Goal: Information Seeking & Learning: Check status

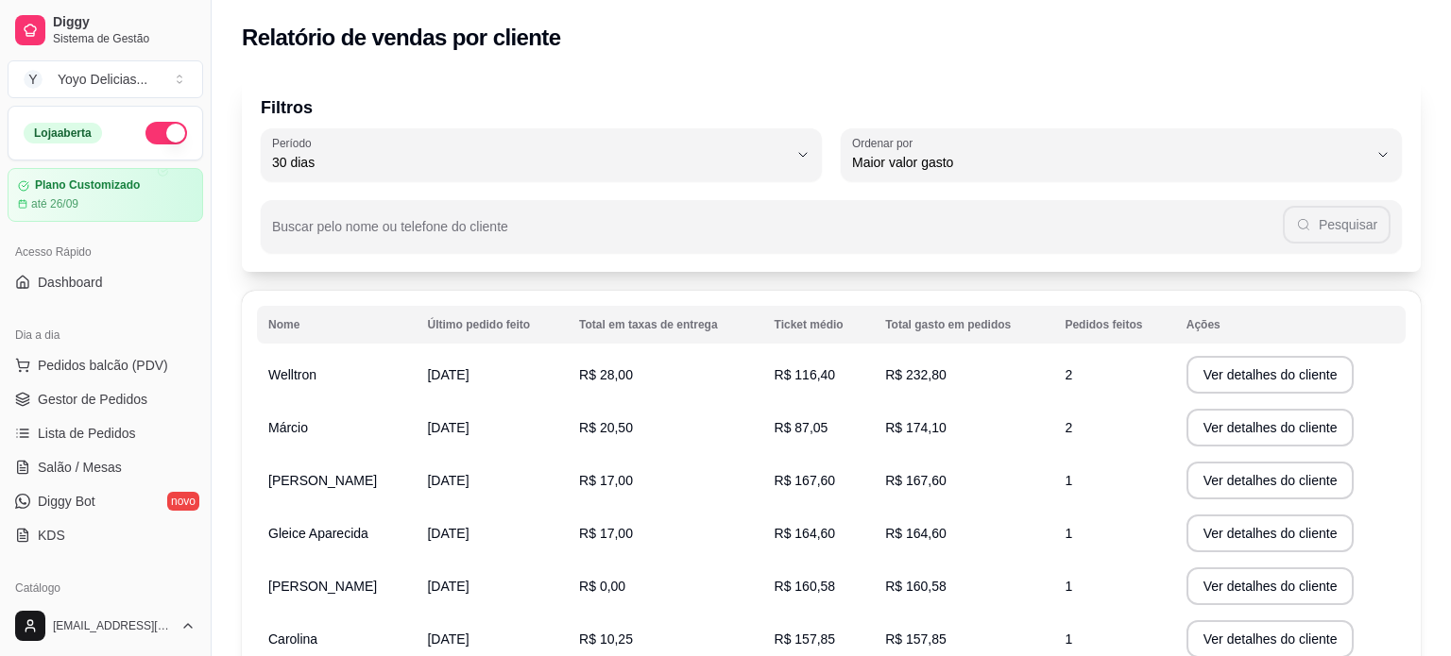
select select "30"
select select "HIGHEST_TOTAL_SPENT_WITH_ORDERS"
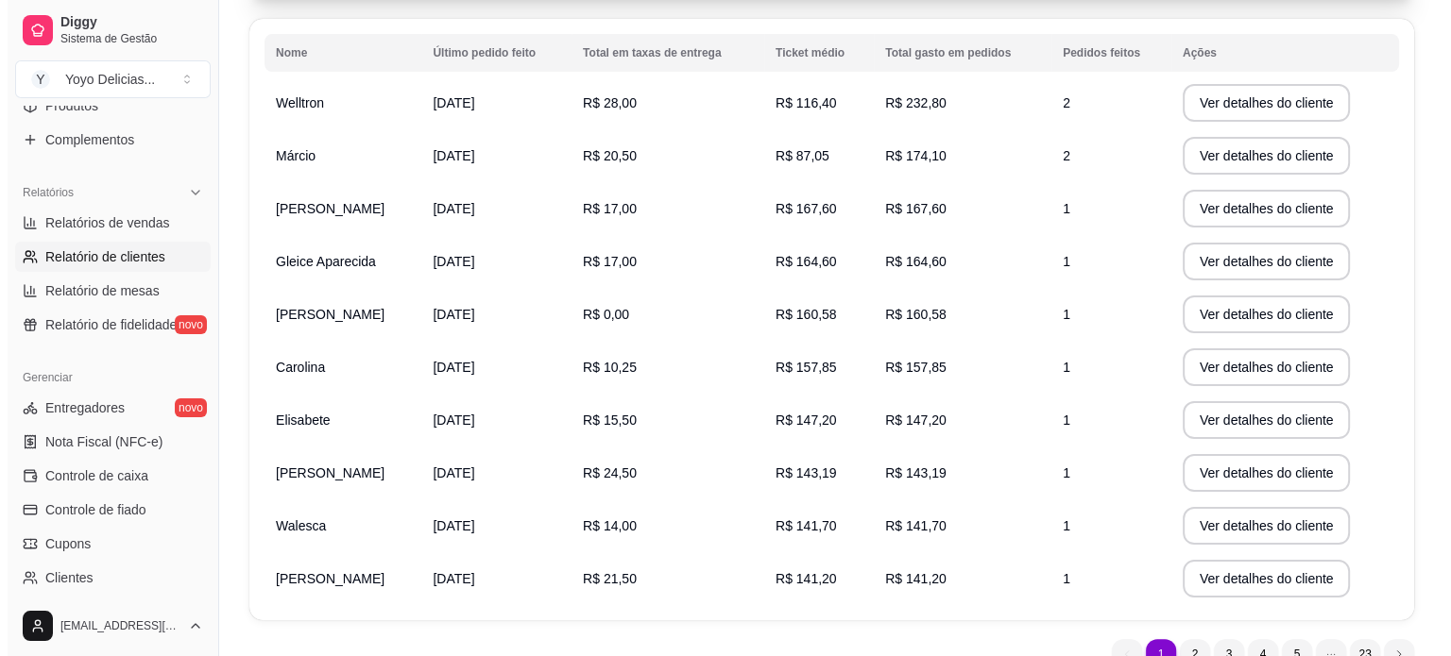
scroll to position [172, 0]
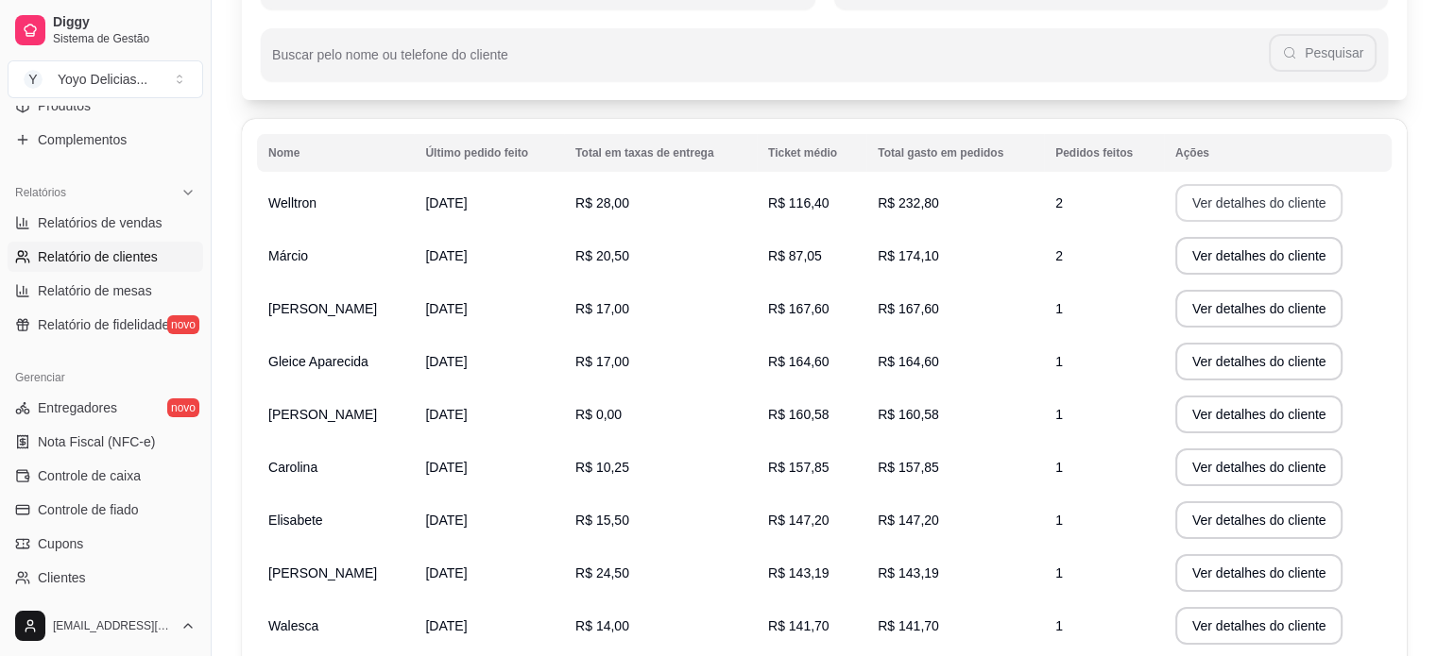
click at [1260, 198] on button "Ver detalhes do cliente" at bounding box center [1259, 203] width 168 height 38
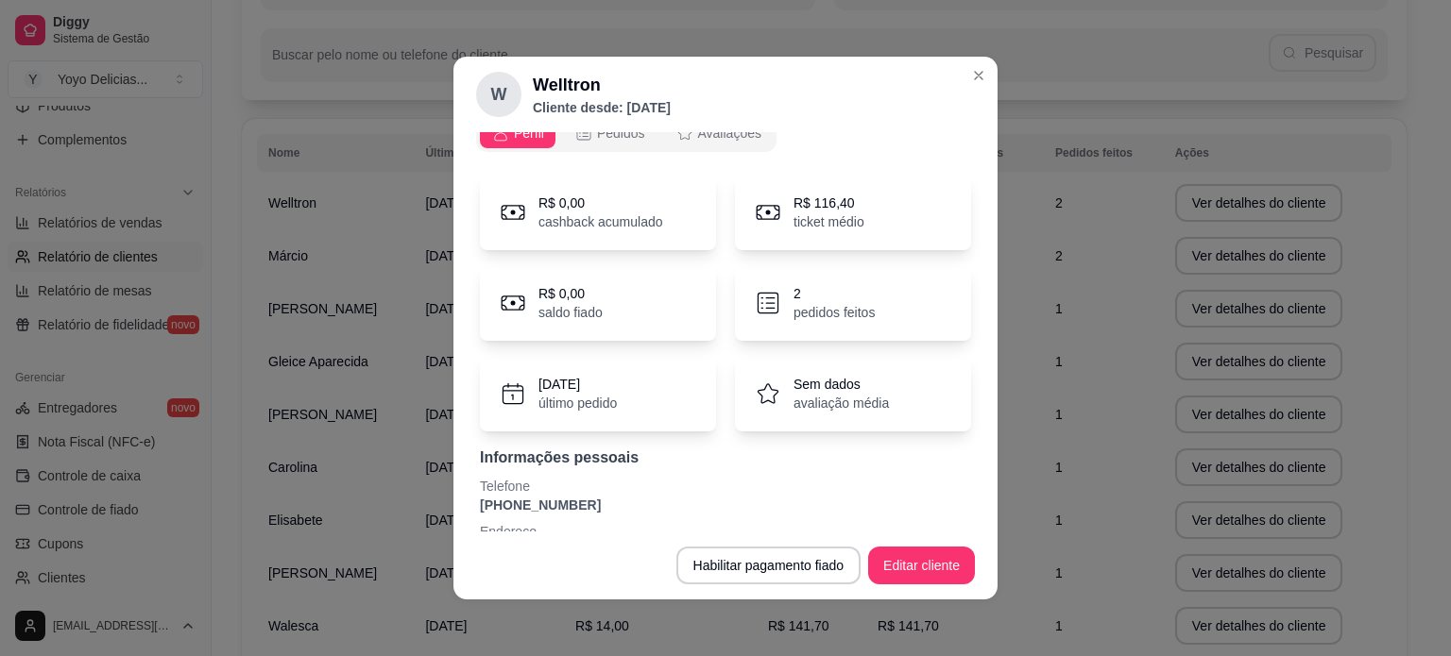
scroll to position [0, 0]
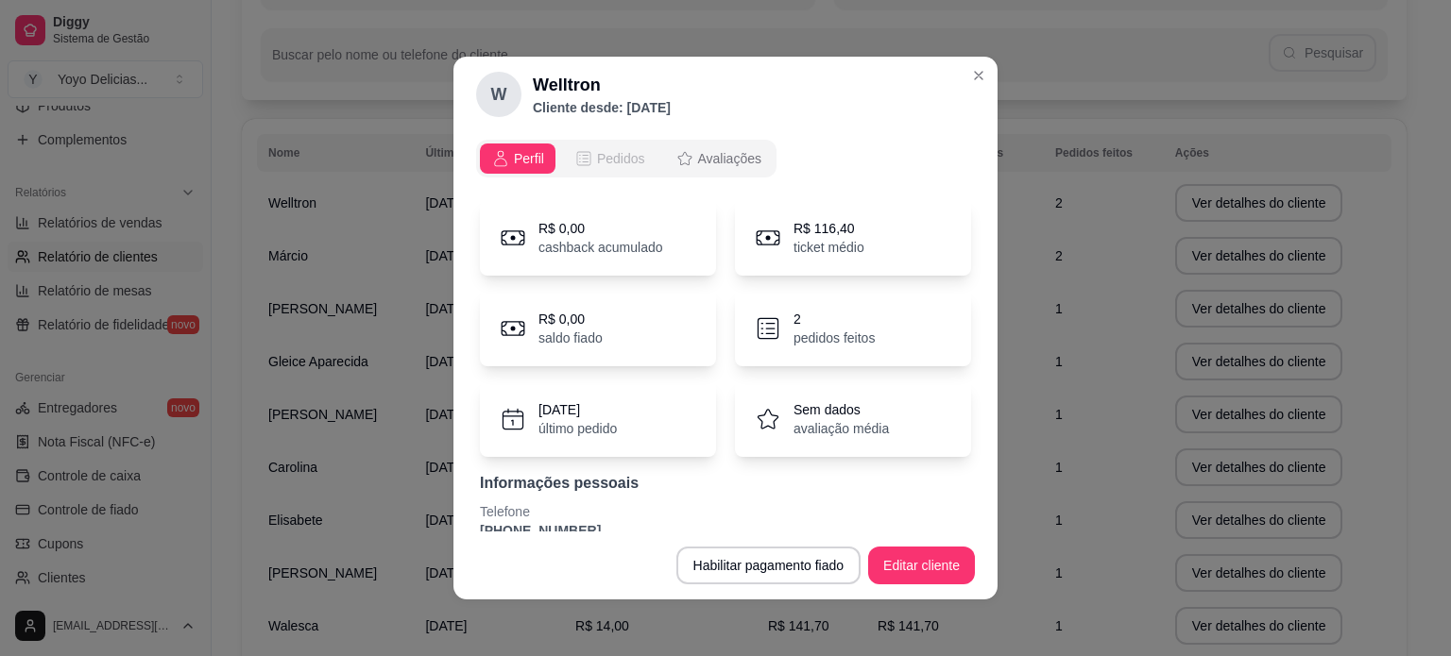
click at [597, 151] on span "Pedidos" at bounding box center [621, 158] width 48 height 19
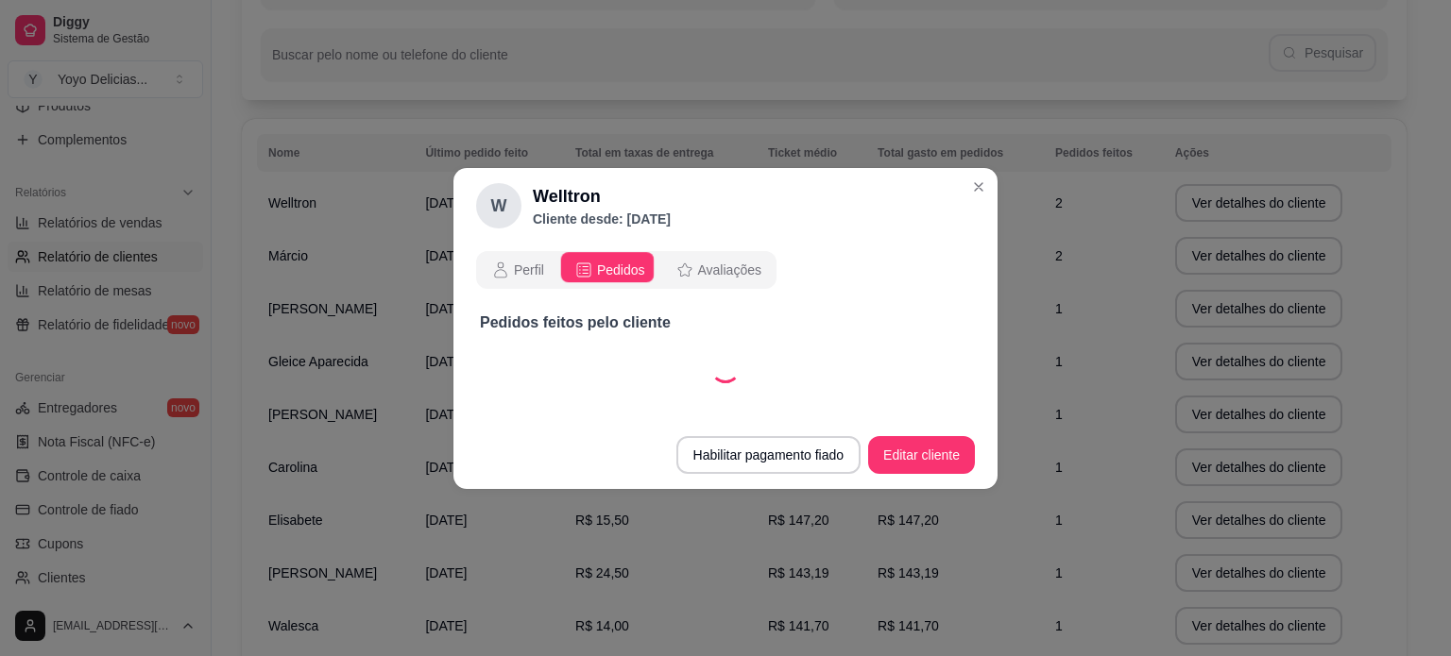
select select "30"
select select "ALL"
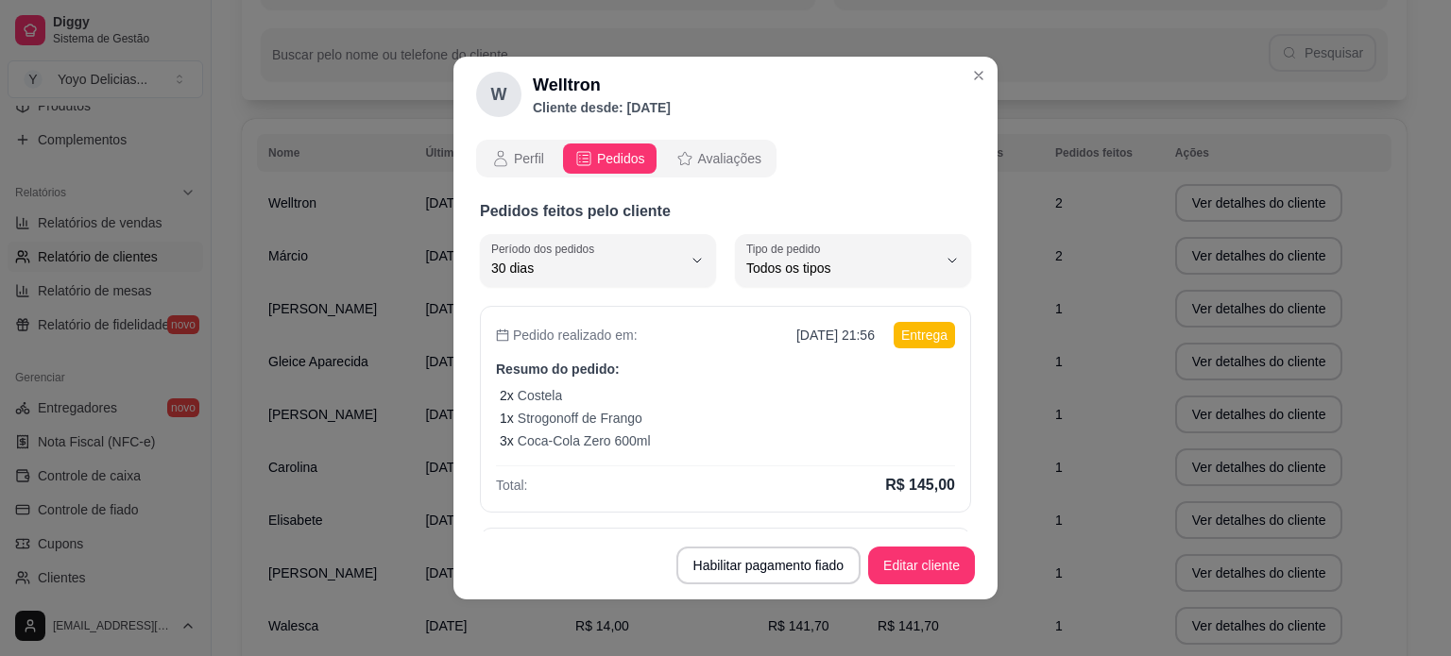
click at [701, 175] on div "Perfil Pedidos Avaliações" at bounding box center [626, 159] width 300 height 38
click at [701, 147] on button "Avaliações" at bounding box center [718, 159] width 109 height 30
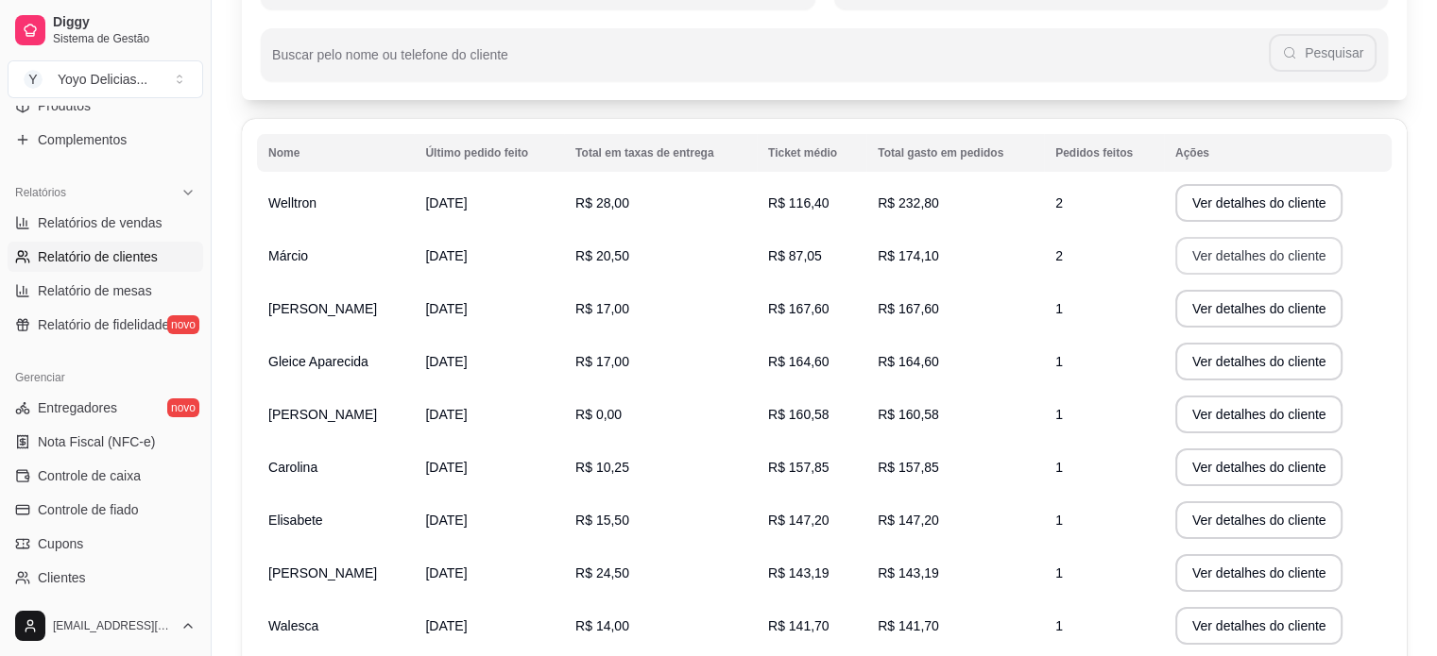
click at [1255, 261] on button "Ver detalhes do cliente" at bounding box center [1259, 256] width 168 height 38
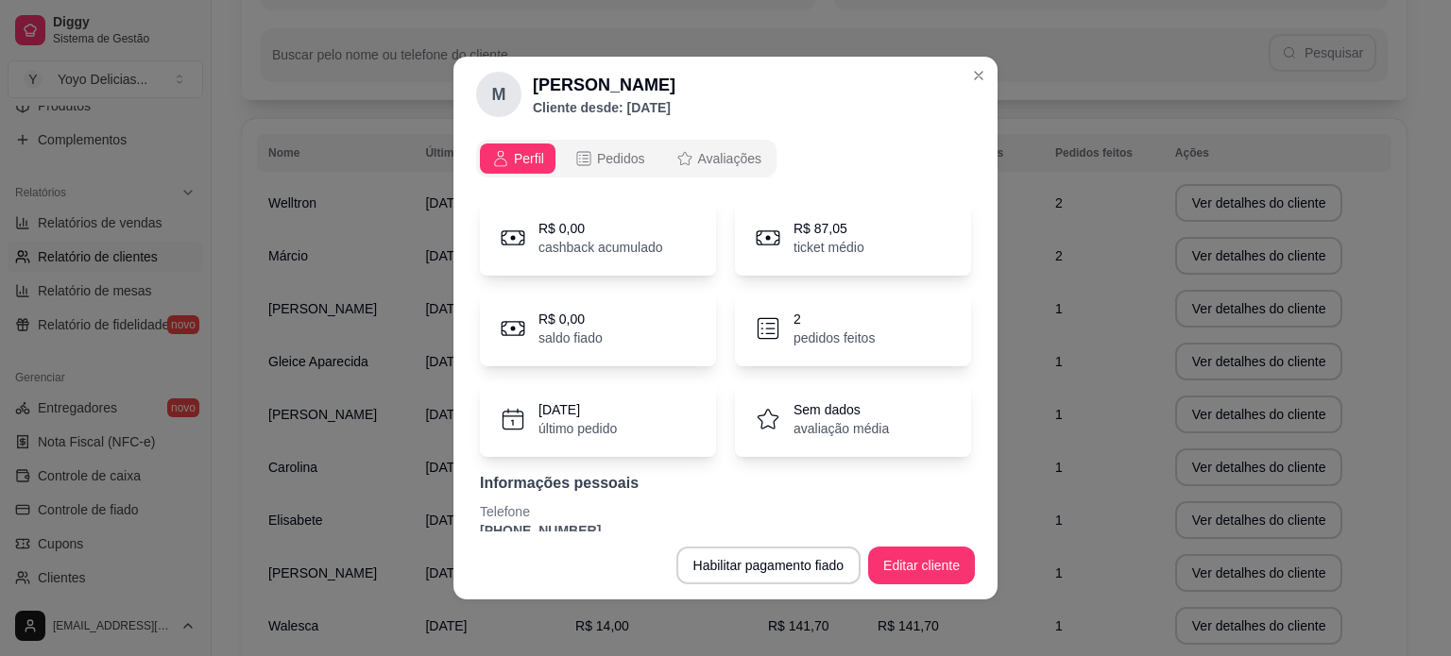
click at [847, 338] on p "pedidos feitos" at bounding box center [833, 338] width 81 height 19
click at [616, 163] on span "Pedidos" at bounding box center [621, 158] width 48 height 19
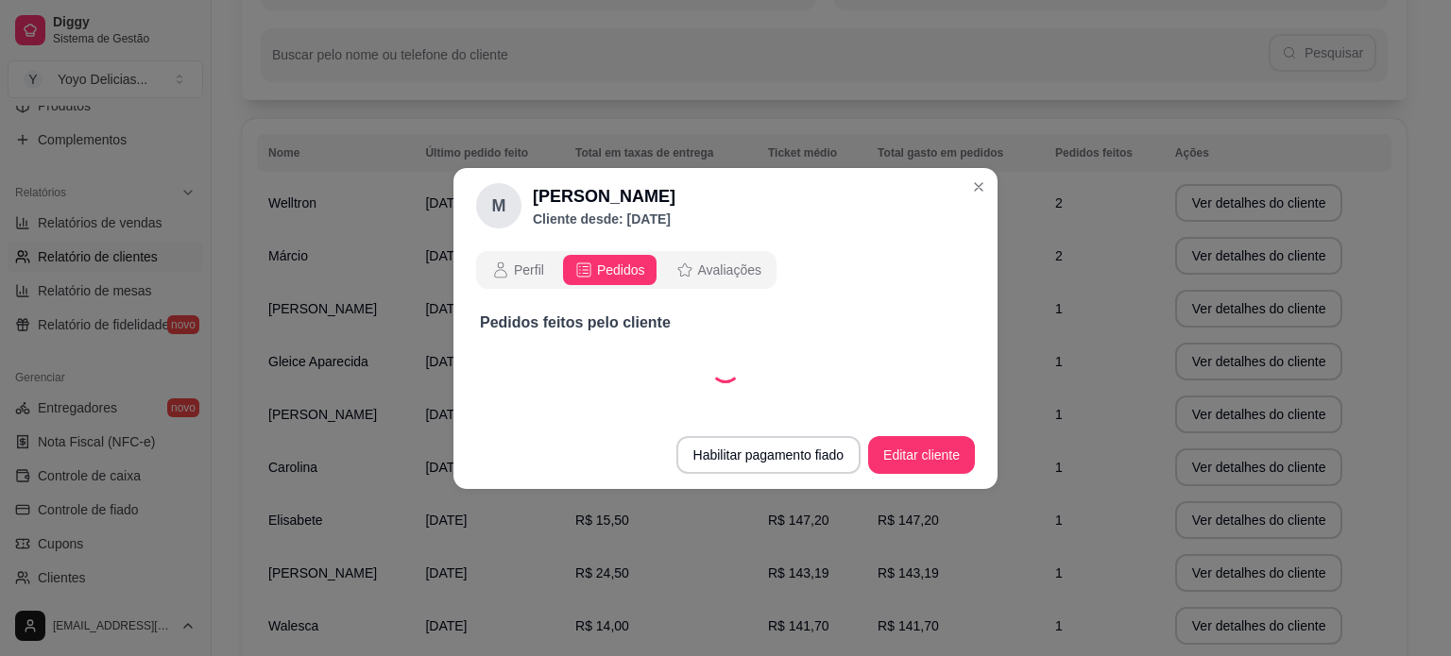
select select "30"
select select "ALL"
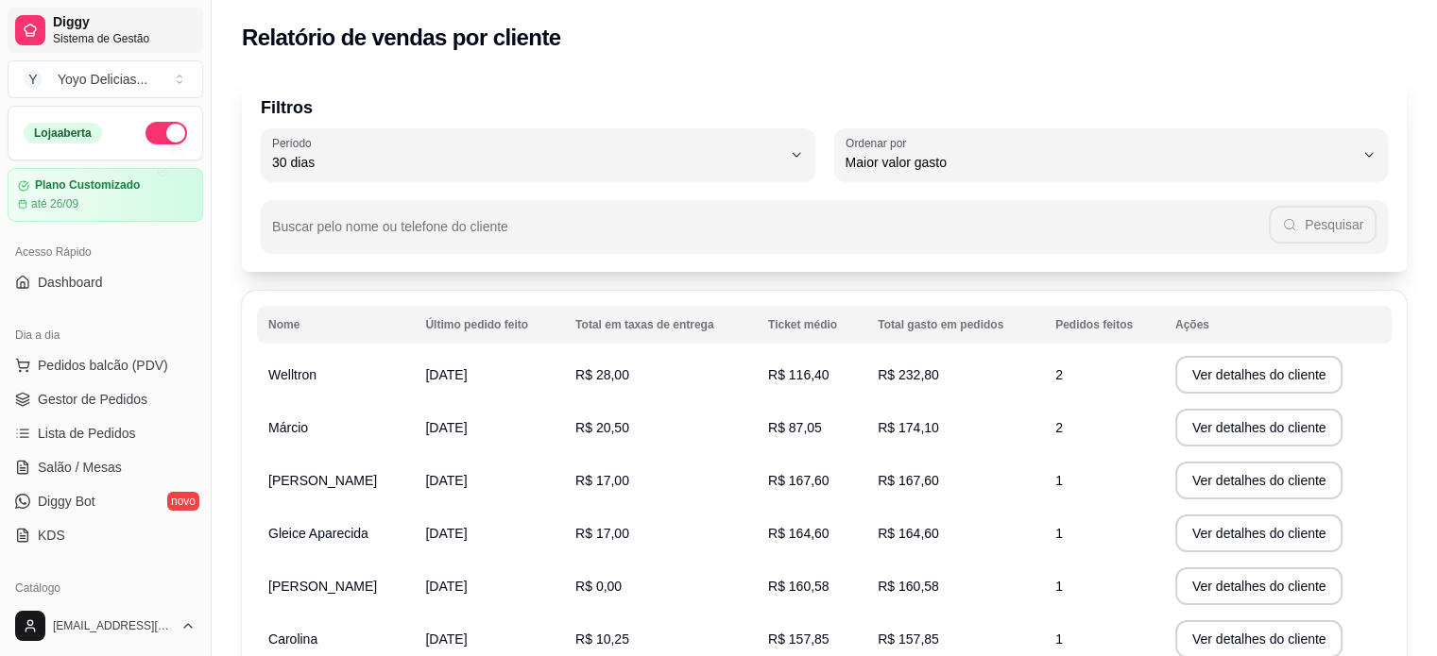
click at [42, 29] on div at bounding box center [30, 30] width 30 height 30
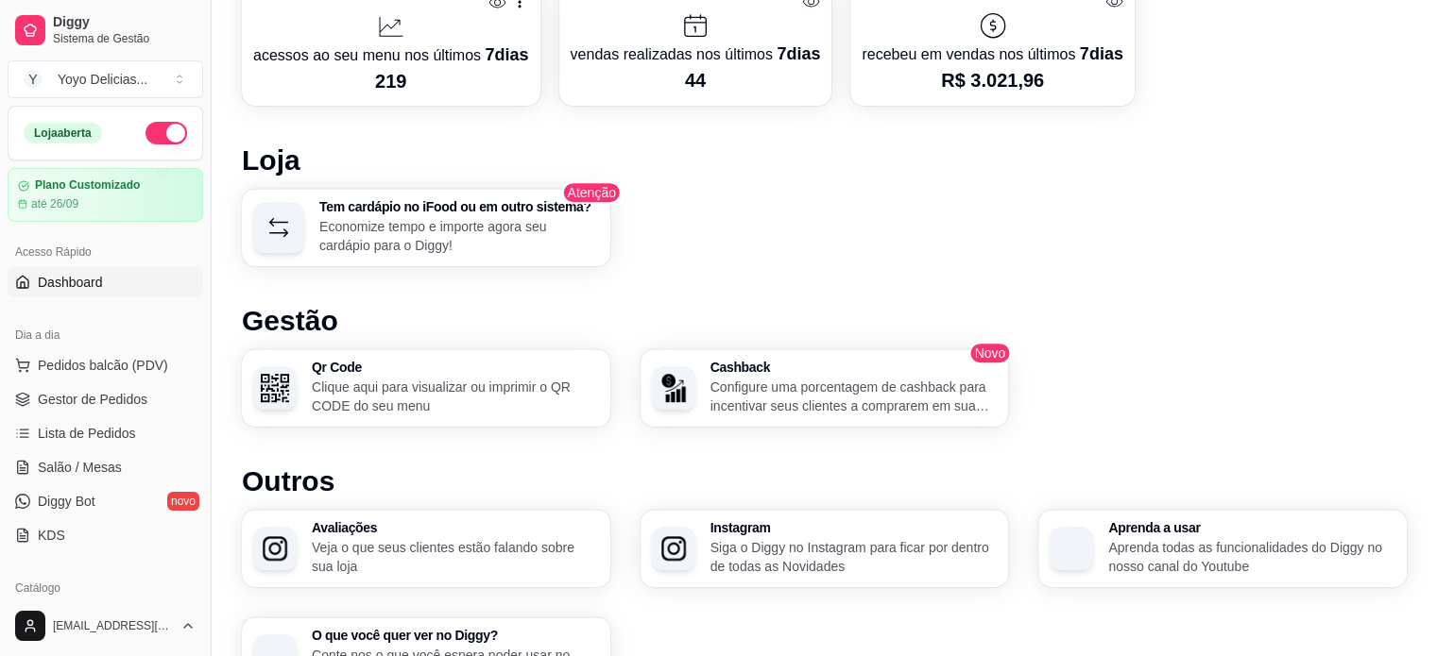
scroll to position [1024, 0]
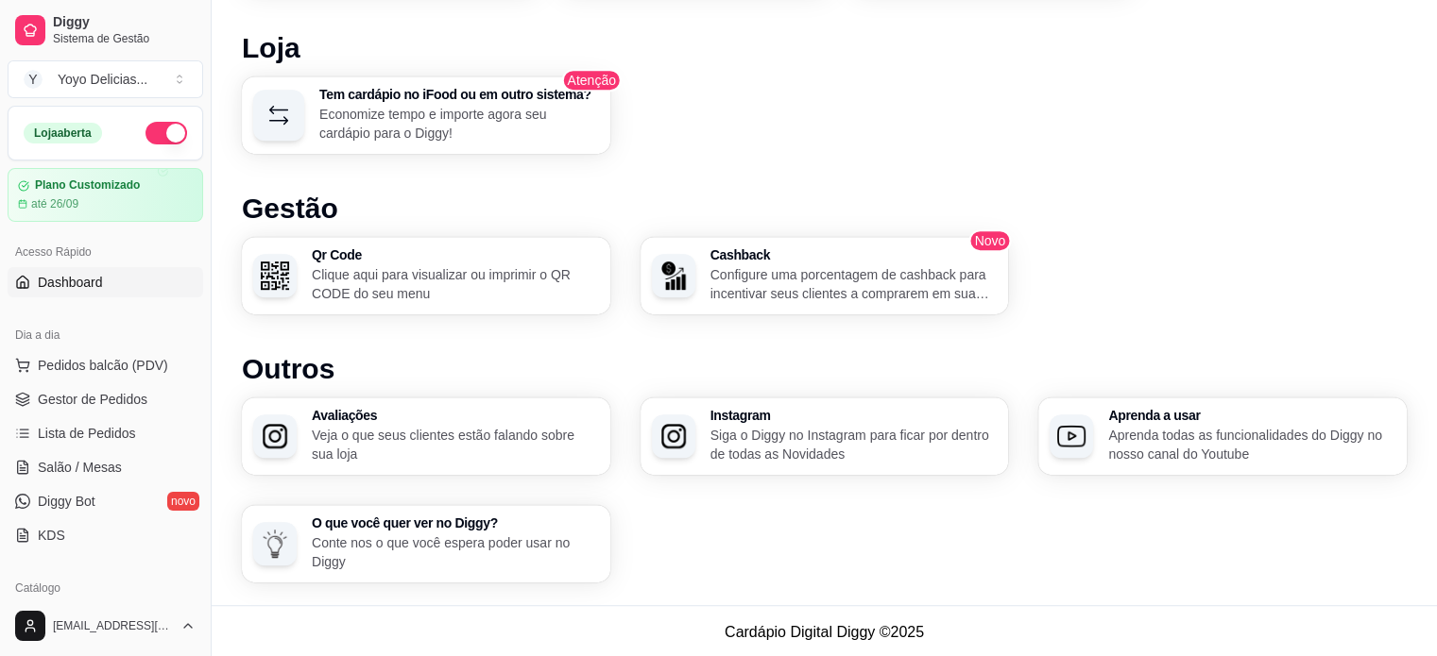
click at [123, 339] on div "Dia a dia" at bounding box center [106, 335] width 196 height 30
click at [162, 314] on div "Dia a dia Pedidos balcão (PDV) Gestor de Pedidos Lista de Pedidos Salão / Mesas…" at bounding box center [105, 436] width 211 height 246
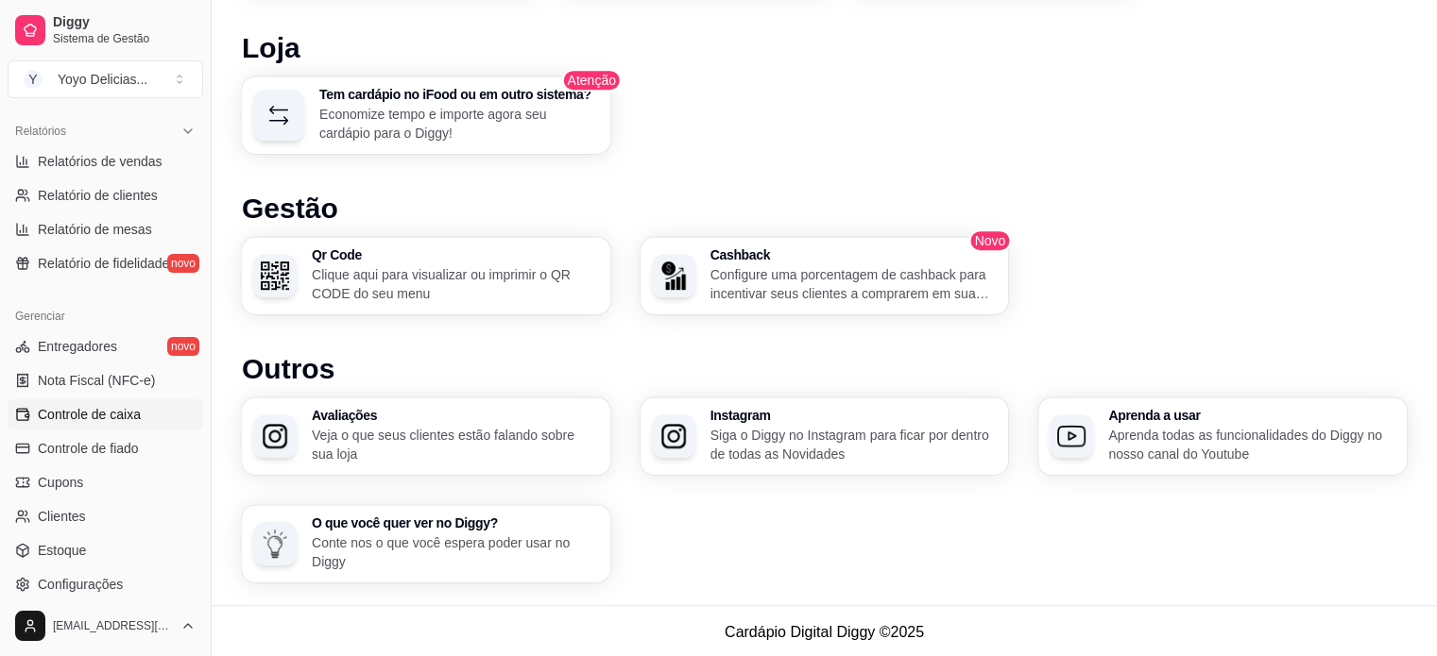
scroll to position [702, 0]
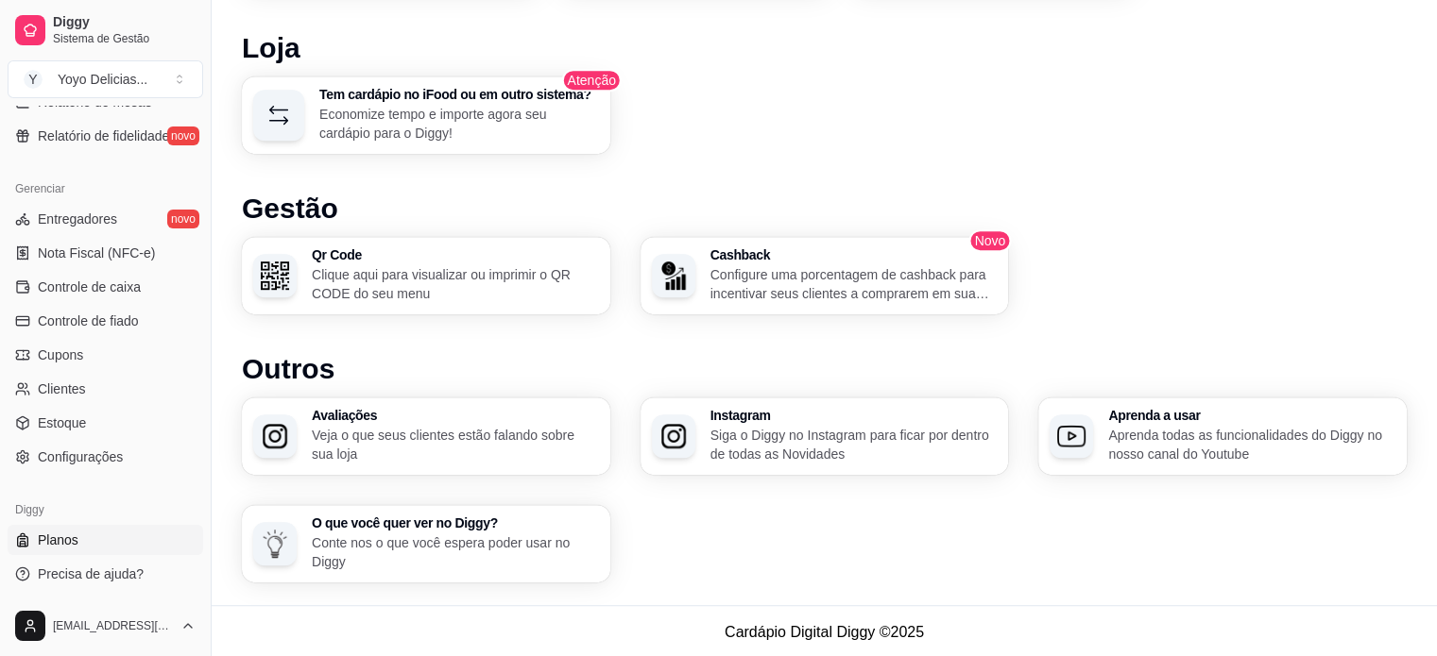
click at [74, 539] on span "Planos" at bounding box center [58, 540] width 41 height 19
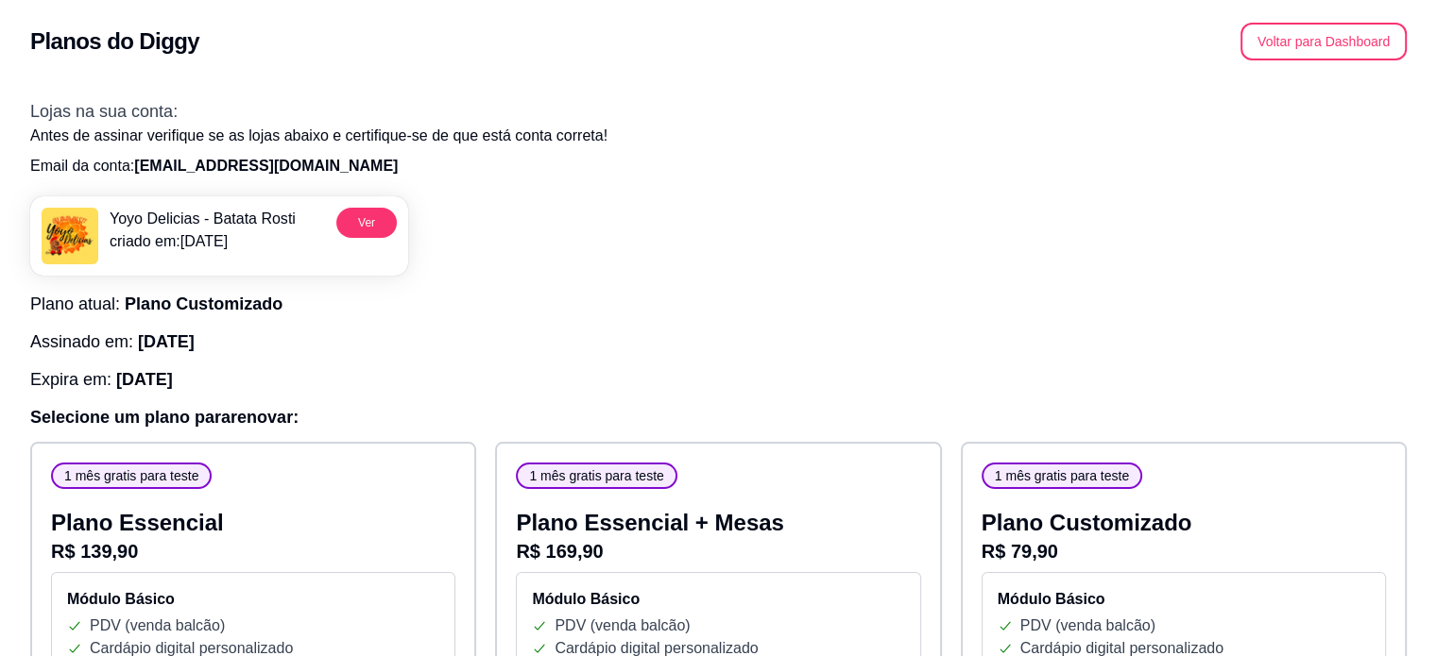
click at [713, 111] on h3 "Lojas na sua conta:" at bounding box center [718, 111] width 1376 height 26
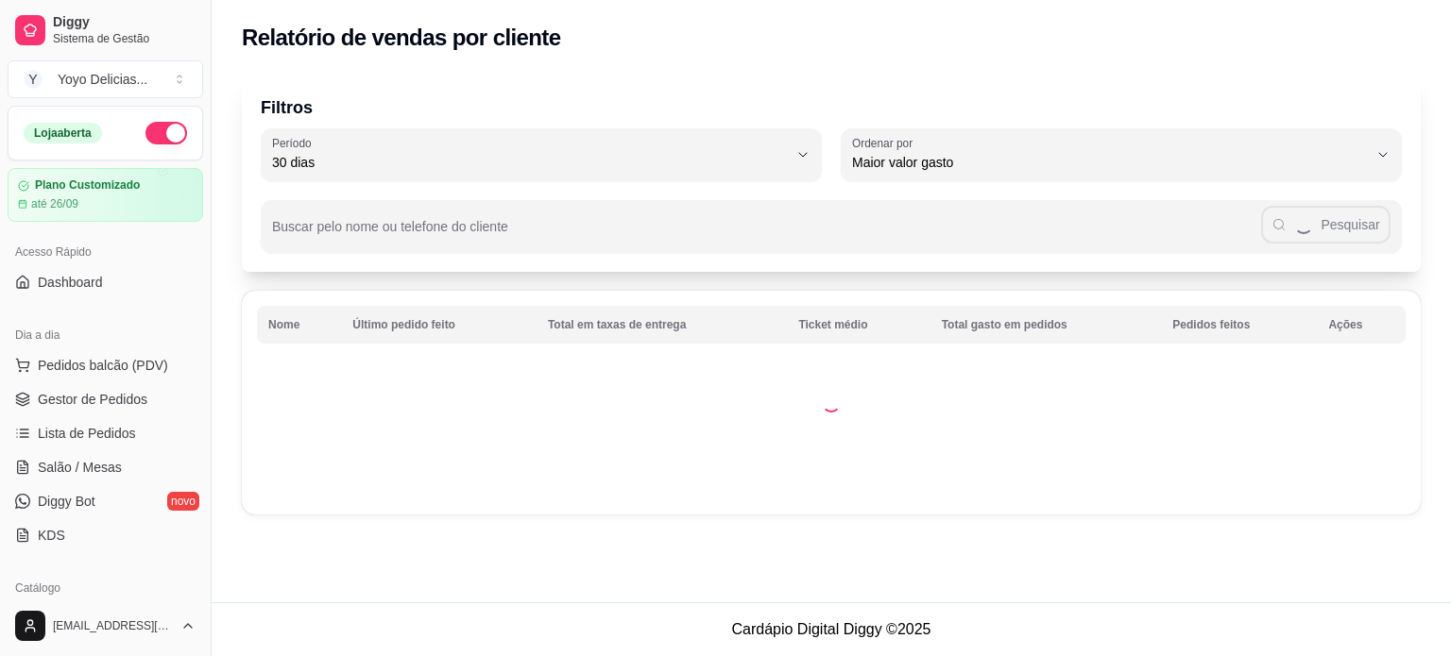
select select "30"
select select "HIGHEST_TOTAL_SPENT_WITH_ORDERS"
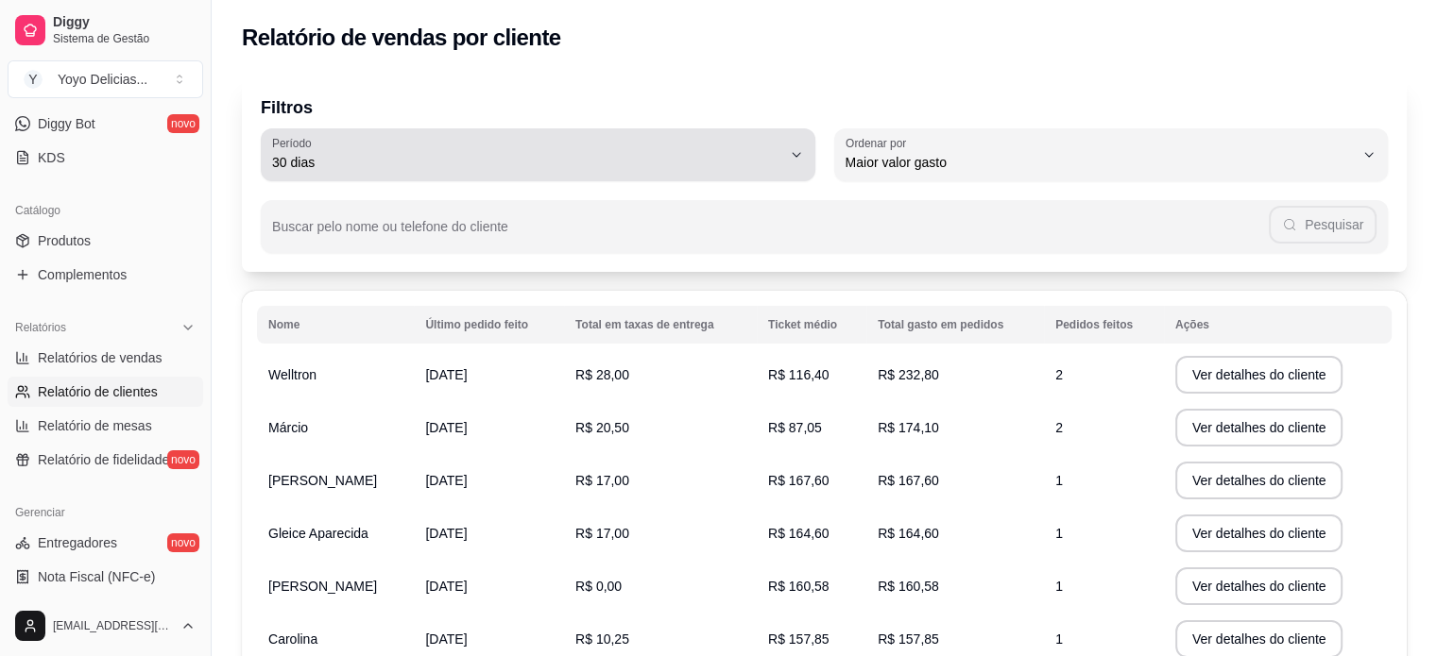
click at [754, 174] on button "Período 30 dias" at bounding box center [538, 154] width 554 height 53
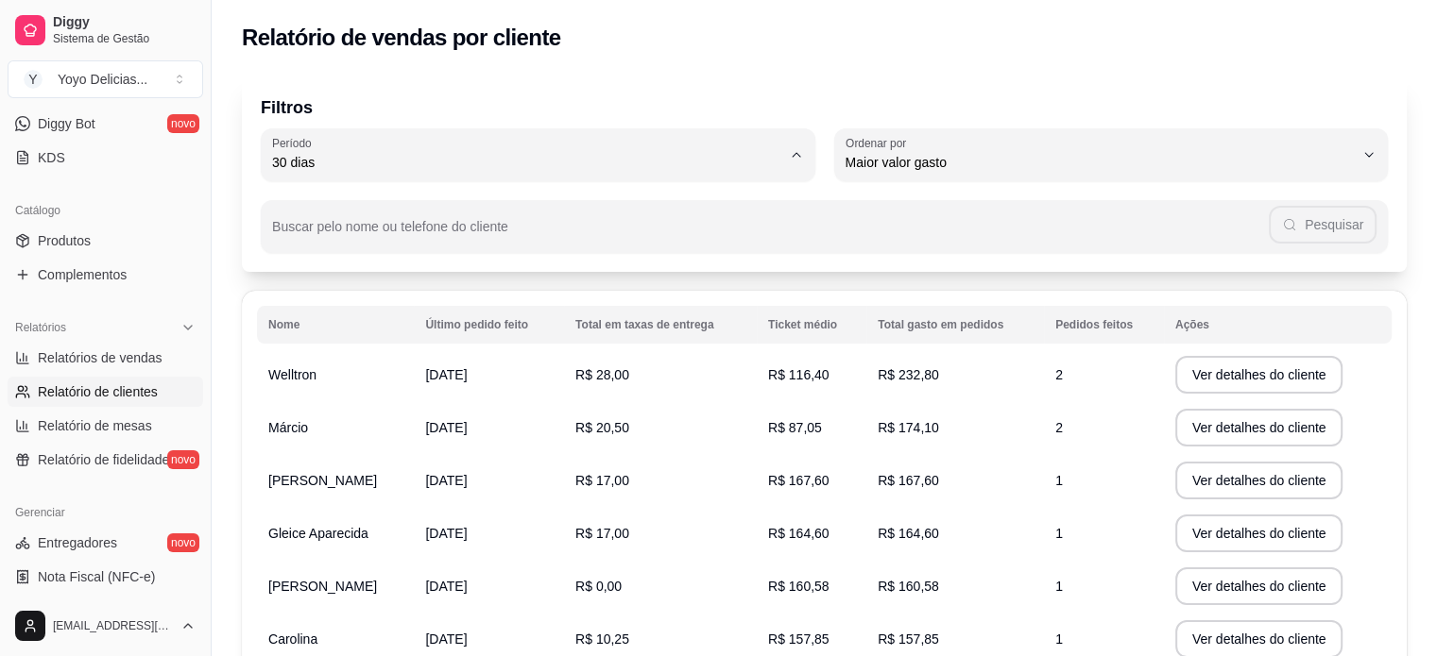
click at [318, 241] on span "Ontem" at bounding box center [528, 239] width 485 height 18
type input "1"
select select "1"
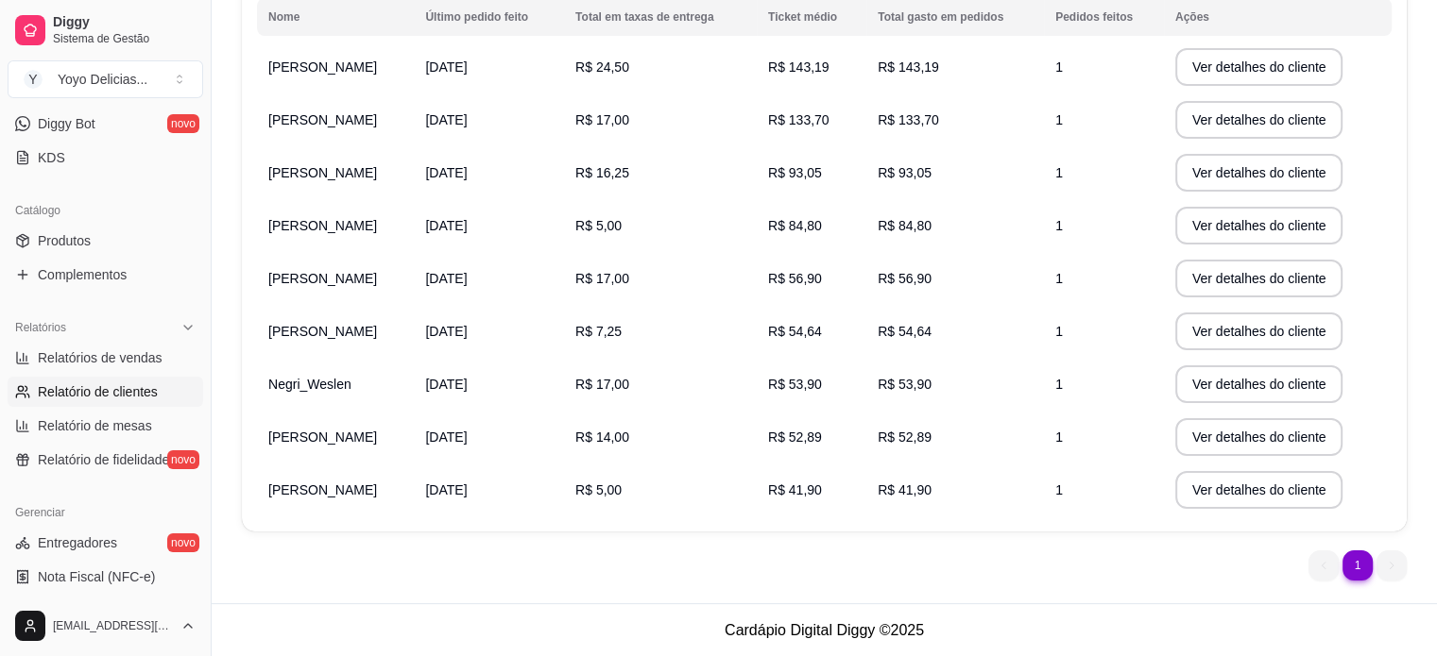
scroll to position [213, 0]
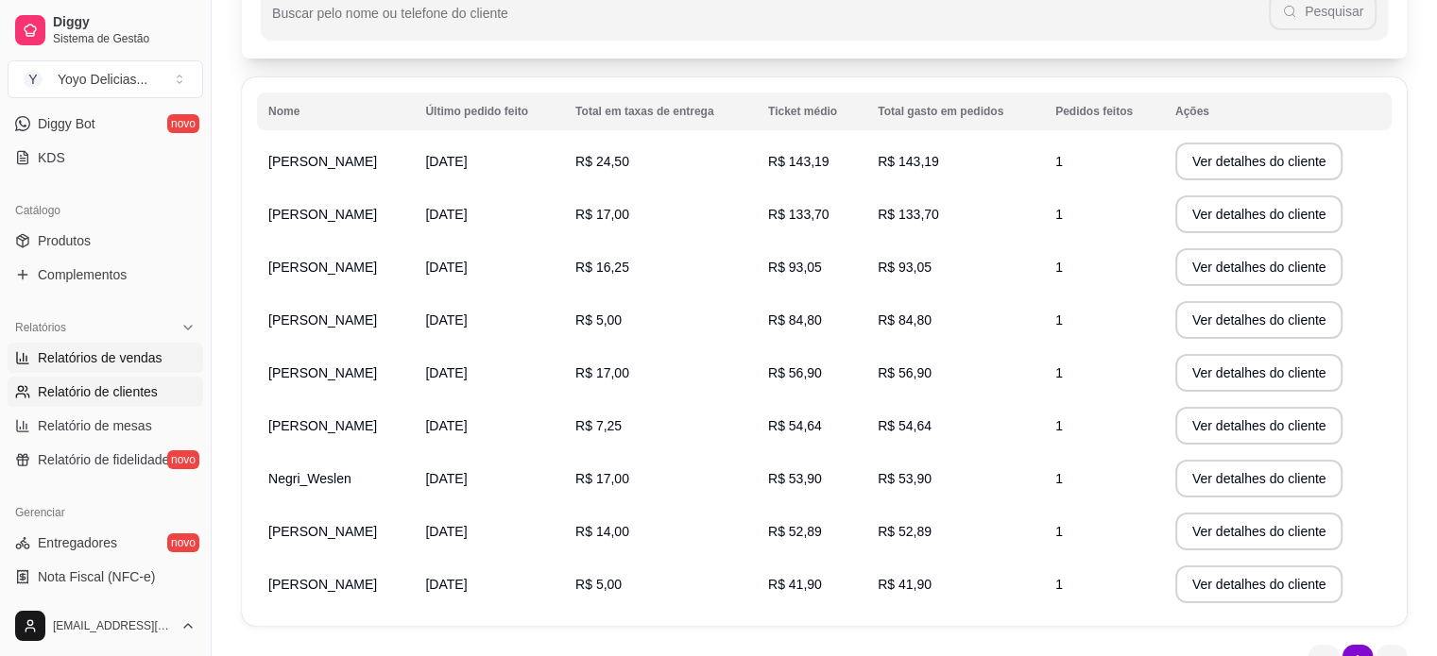
click at [125, 358] on span "Relatórios de vendas" at bounding box center [100, 358] width 125 height 19
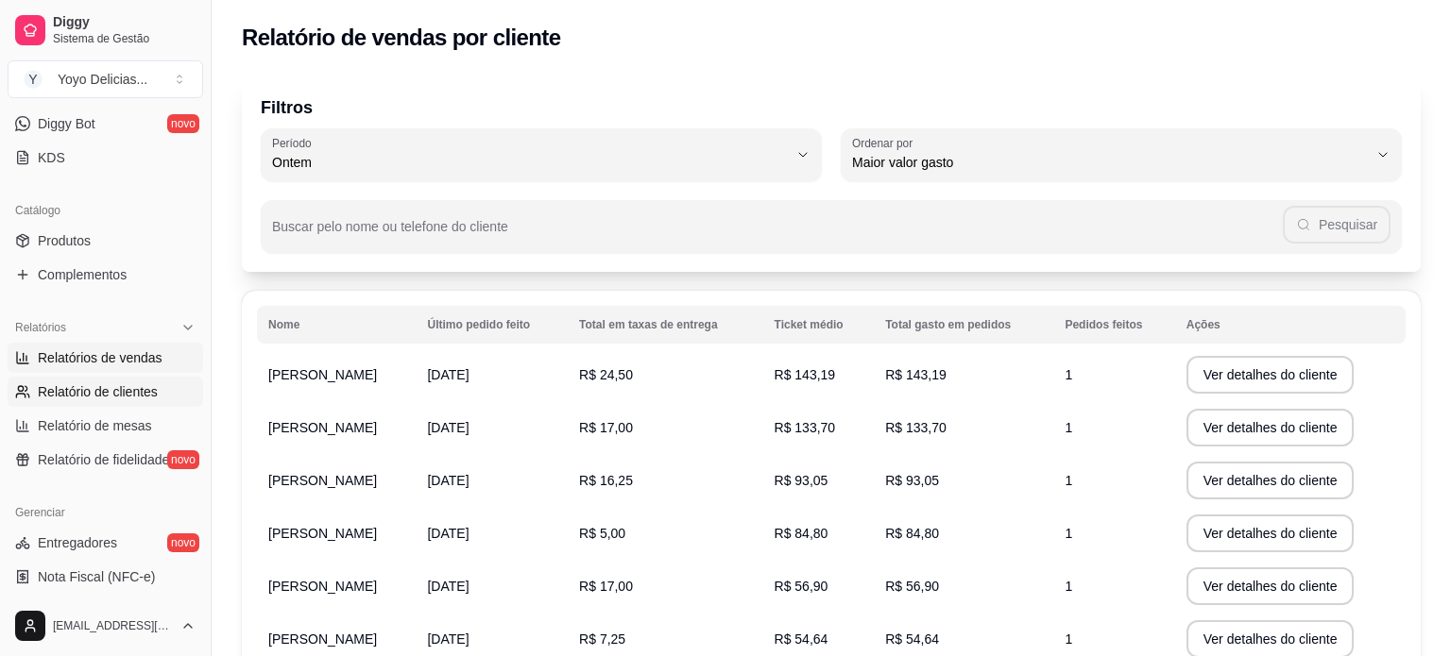
select select "ALL"
select select "0"
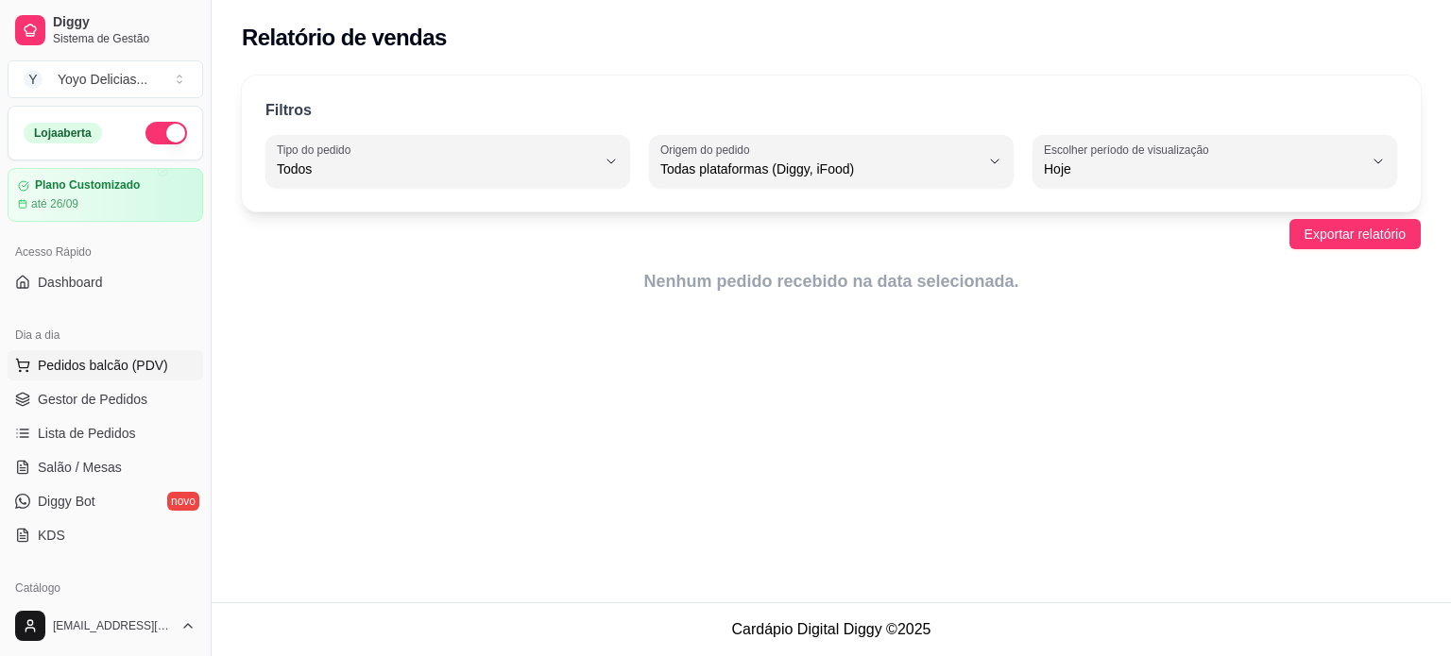
click at [119, 364] on span "Pedidos balcão (PDV)" at bounding box center [103, 365] width 130 height 19
click at [84, 404] on span "Gestor de Pedidos" at bounding box center [93, 399] width 110 height 19
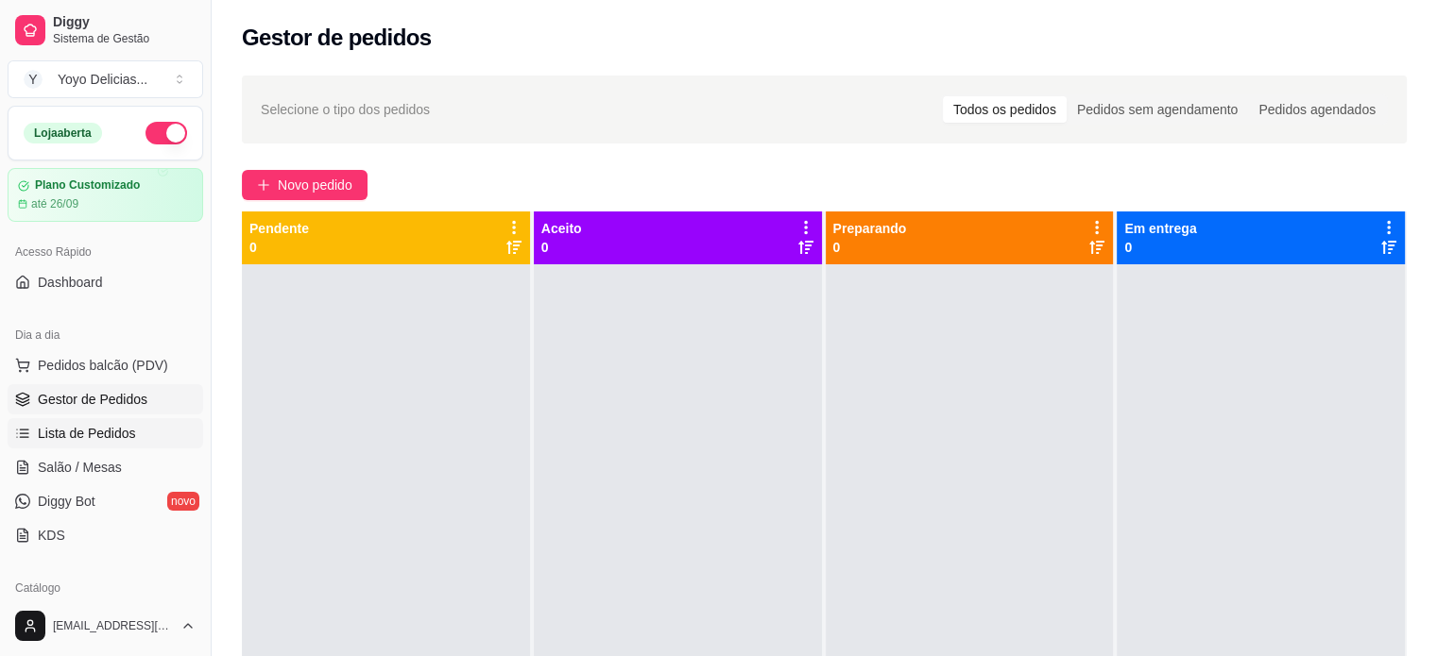
click at [83, 437] on span "Lista de Pedidos" at bounding box center [87, 433] width 98 height 19
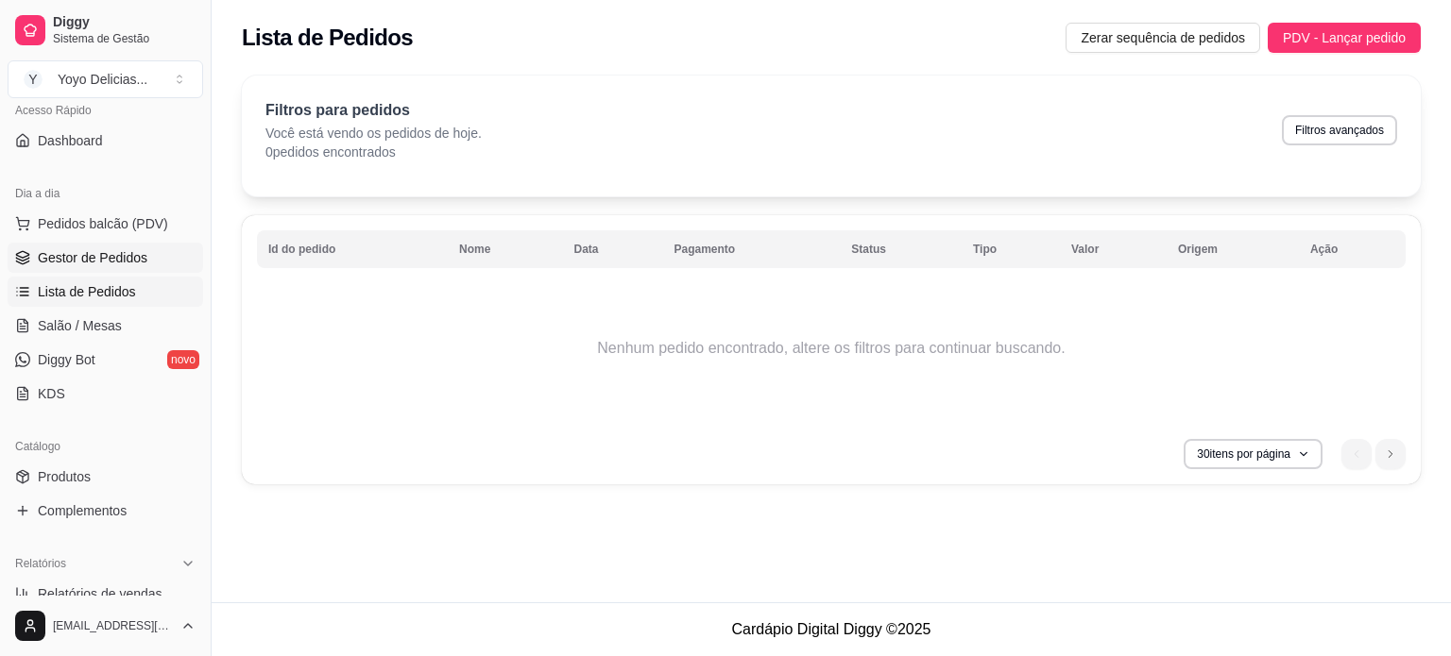
scroll to position [189, 0]
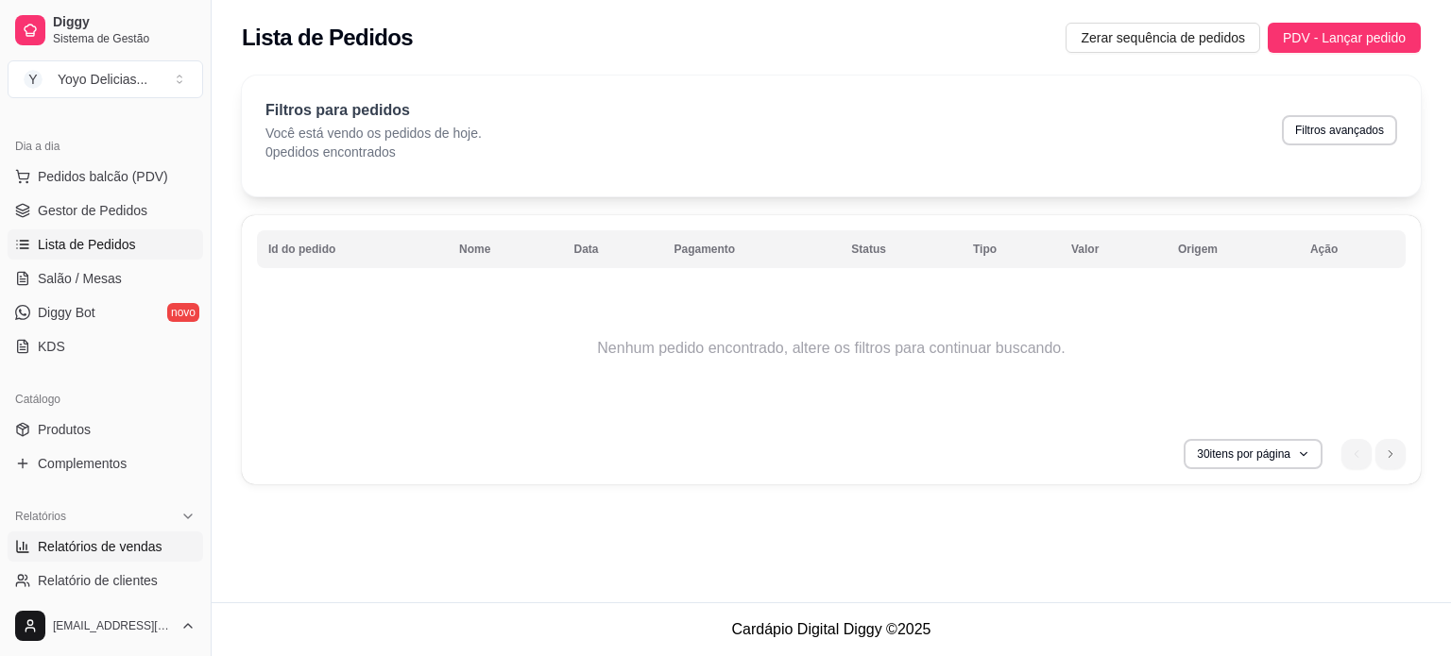
click at [112, 543] on span "Relatórios de vendas" at bounding box center [100, 546] width 125 height 19
select select "ALL"
select select "0"
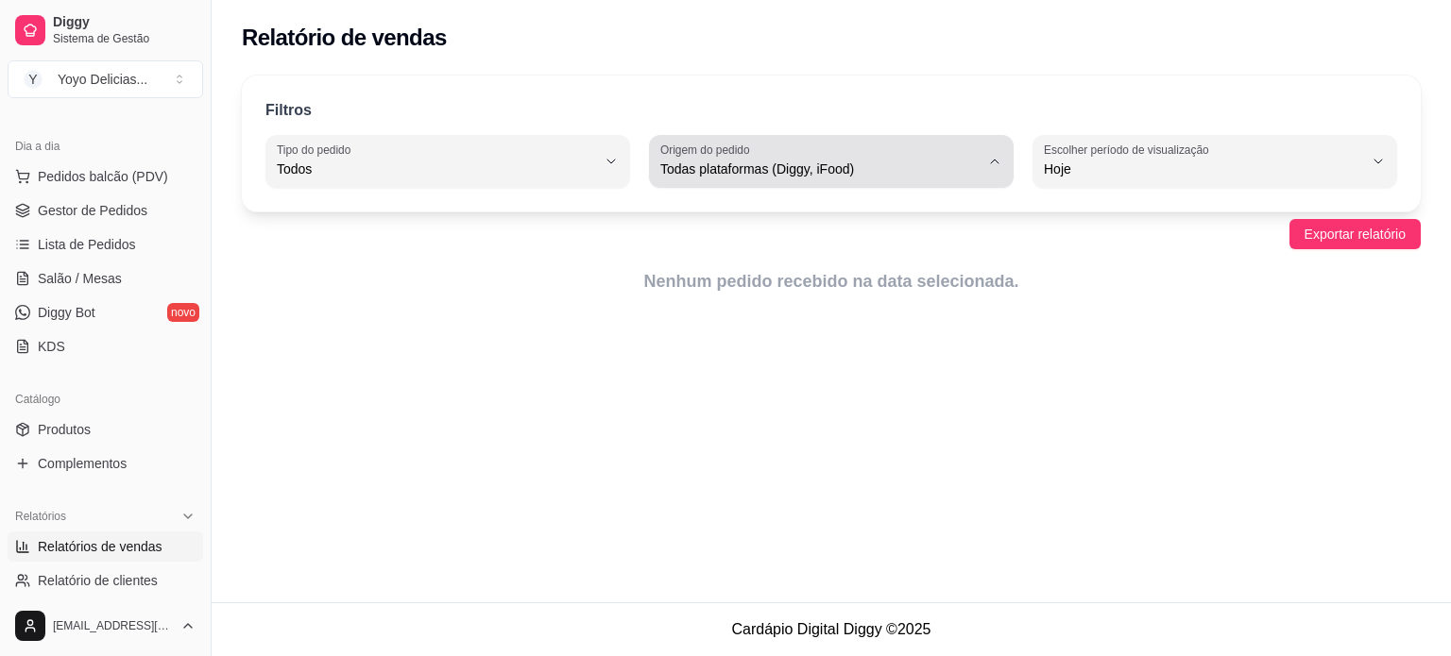
click at [790, 169] on span "Todas plataformas (Diggy, iFood)" at bounding box center [819, 169] width 319 height 19
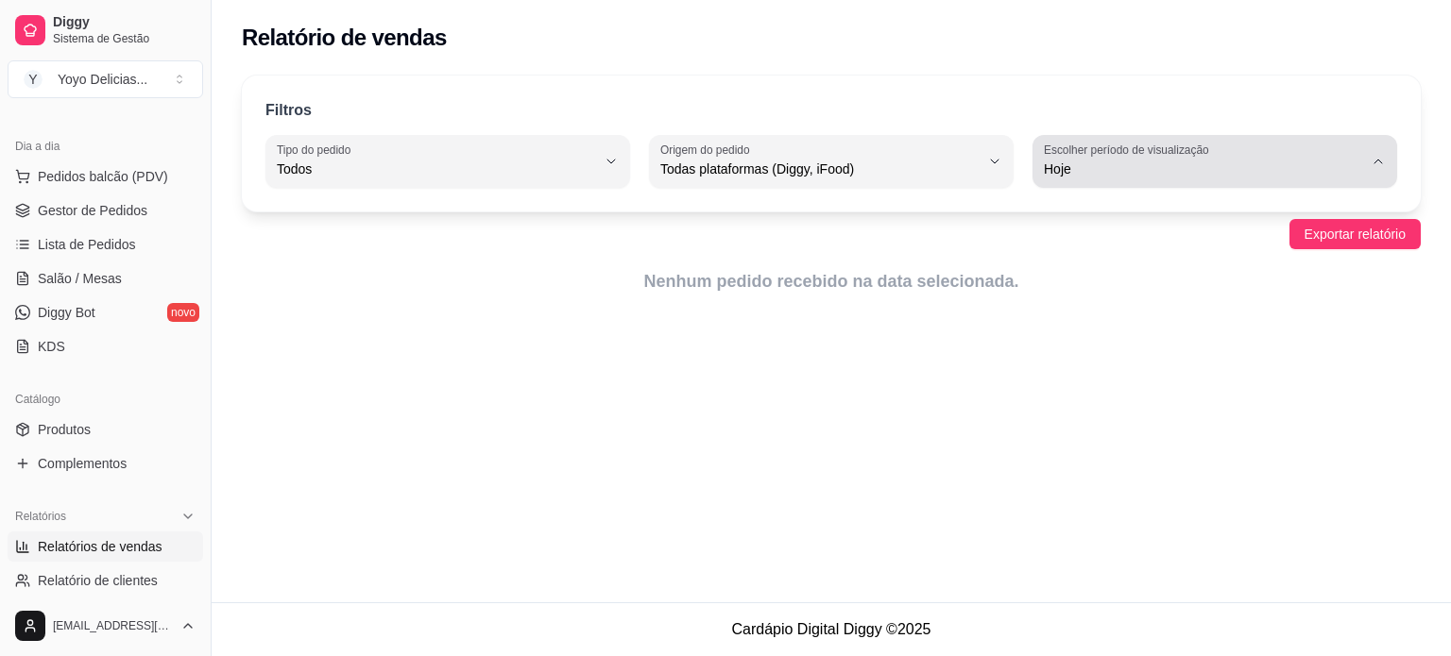
click at [1166, 157] on label "Escolher período de visualização" at bounding box center [1129, 150] width 171 height 16
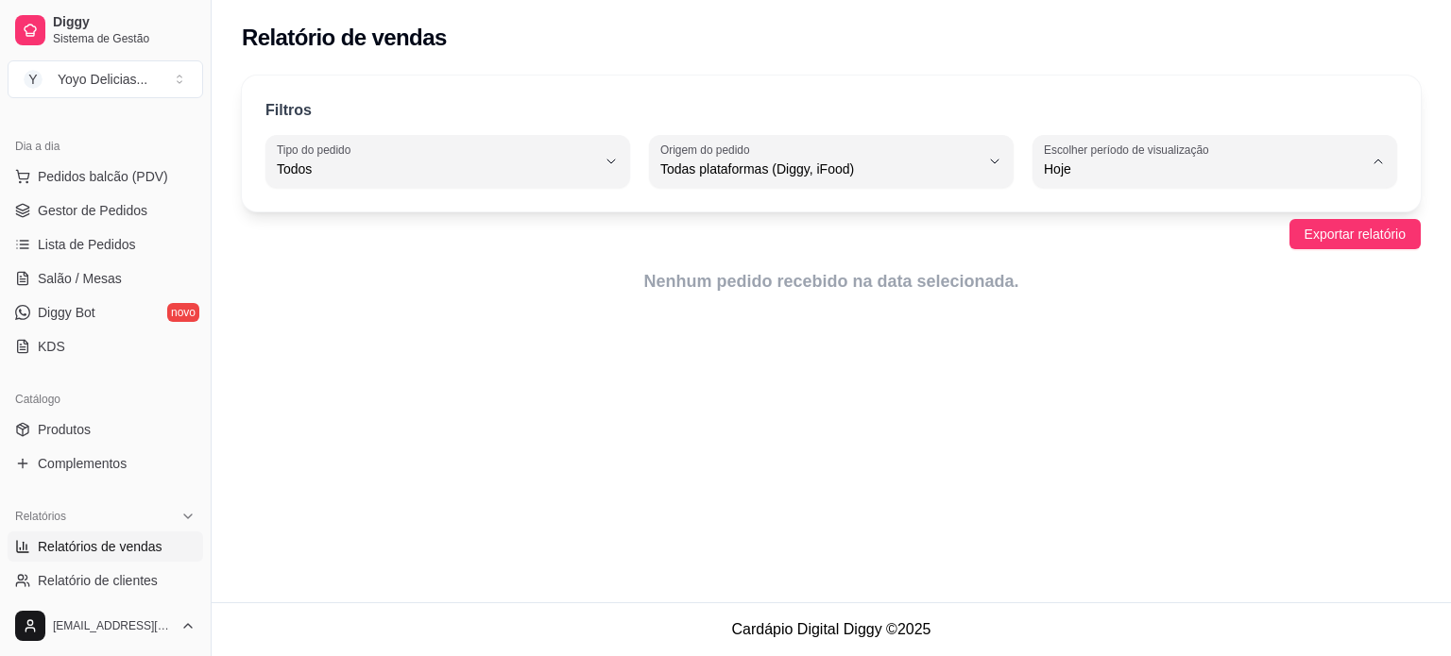
click at [1136, 414] on li "Customizado" at bounding box center [1214, 398] width 335 height 29
type input "-1"
select select "-1"
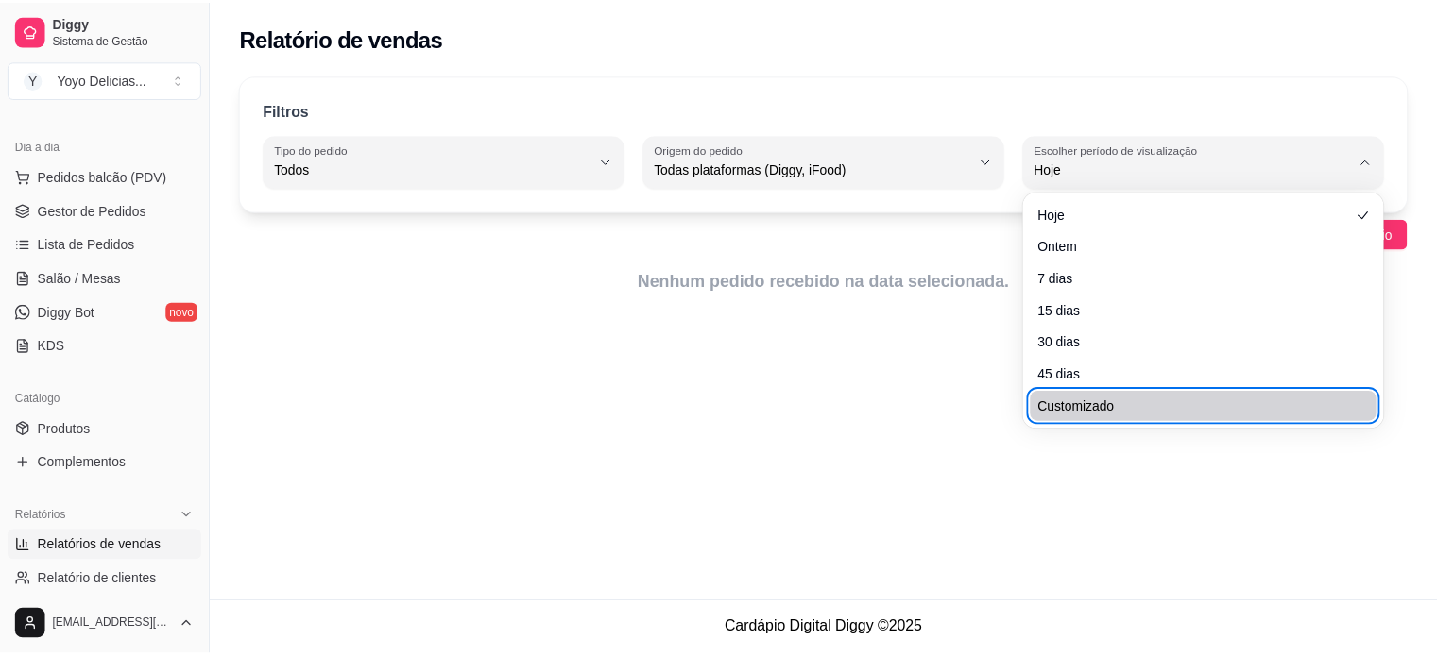
scroll to position [18, 0]
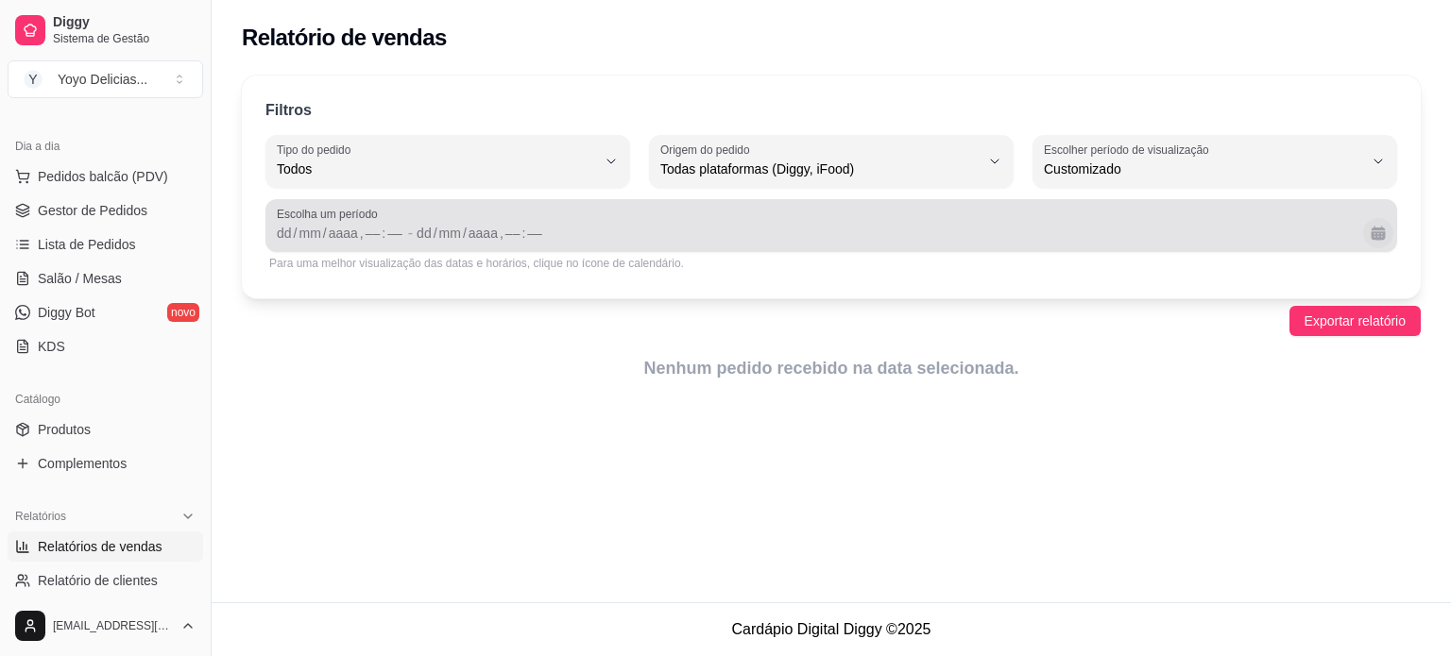
click at [1376, 230] on button "Calendário" at bounding box center [1378, 233] width 30 height 30
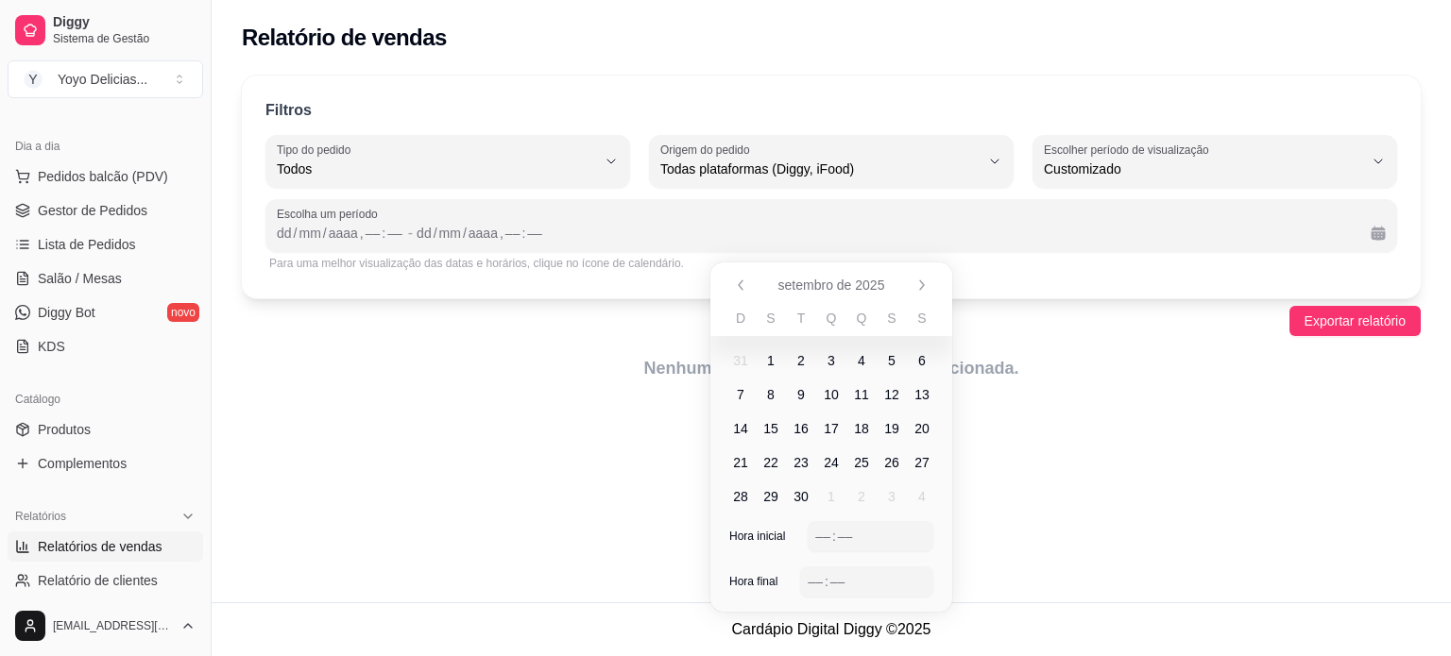
click at [778, 357] on span "1" at bounding box center [771, 361] width 30 height 30
click at [741, 404] on span "7" at bounding box center [740, 395] width 30 height 30
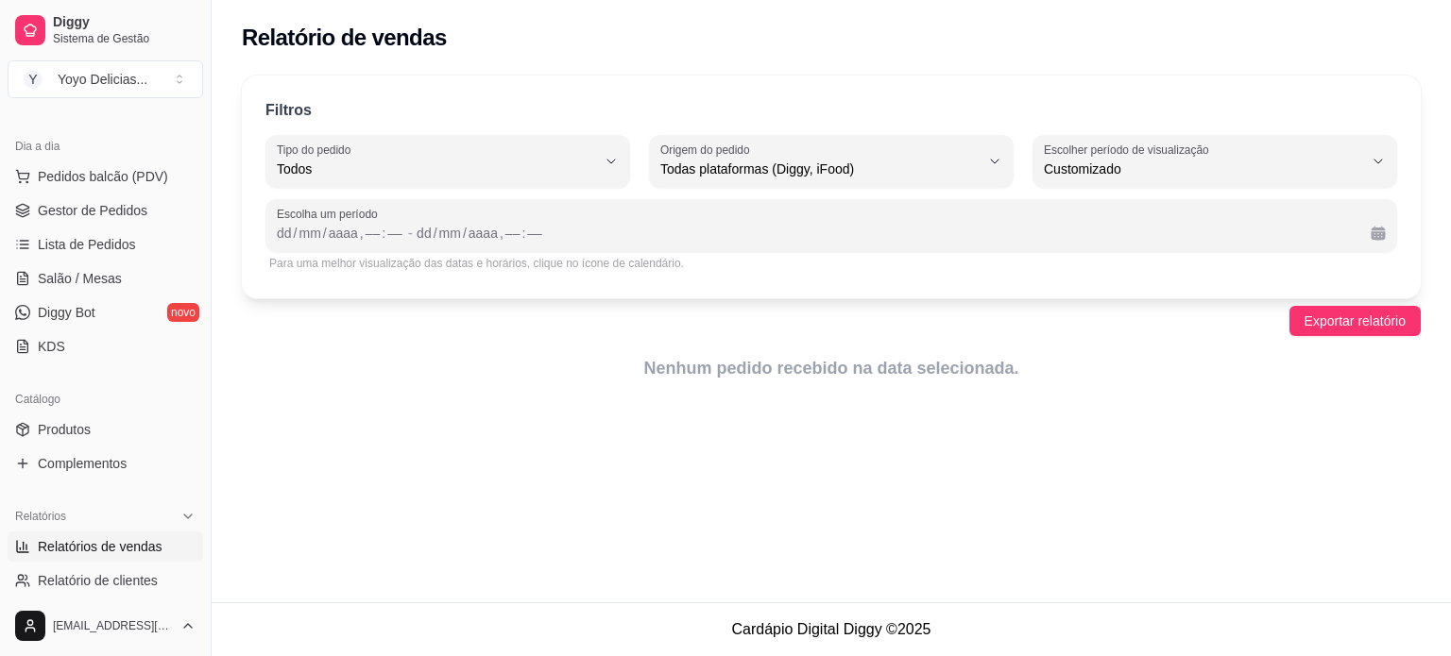
click at [1082, 423] on div "Relatório de vendas Filtros ALL Tipo do pedido Todos Entrega Retirada Mesa Cons…" at bounding box center [831, 301] width 1239 height 603
click at [334, 241] on div "aaaa" at bounding box center [343, 233] width 33 height 19
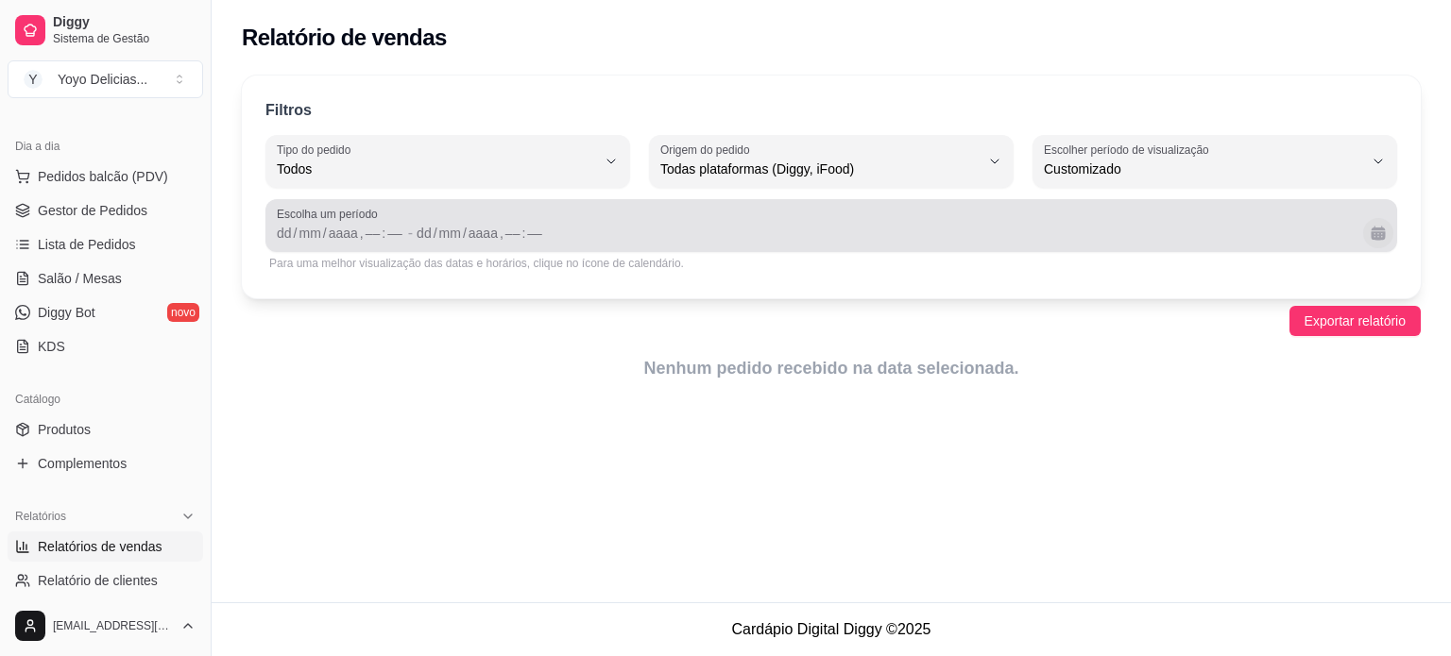
click at [1386, 231] on button "Calendário" at bounding box center [1378, 233] width 30 height 30
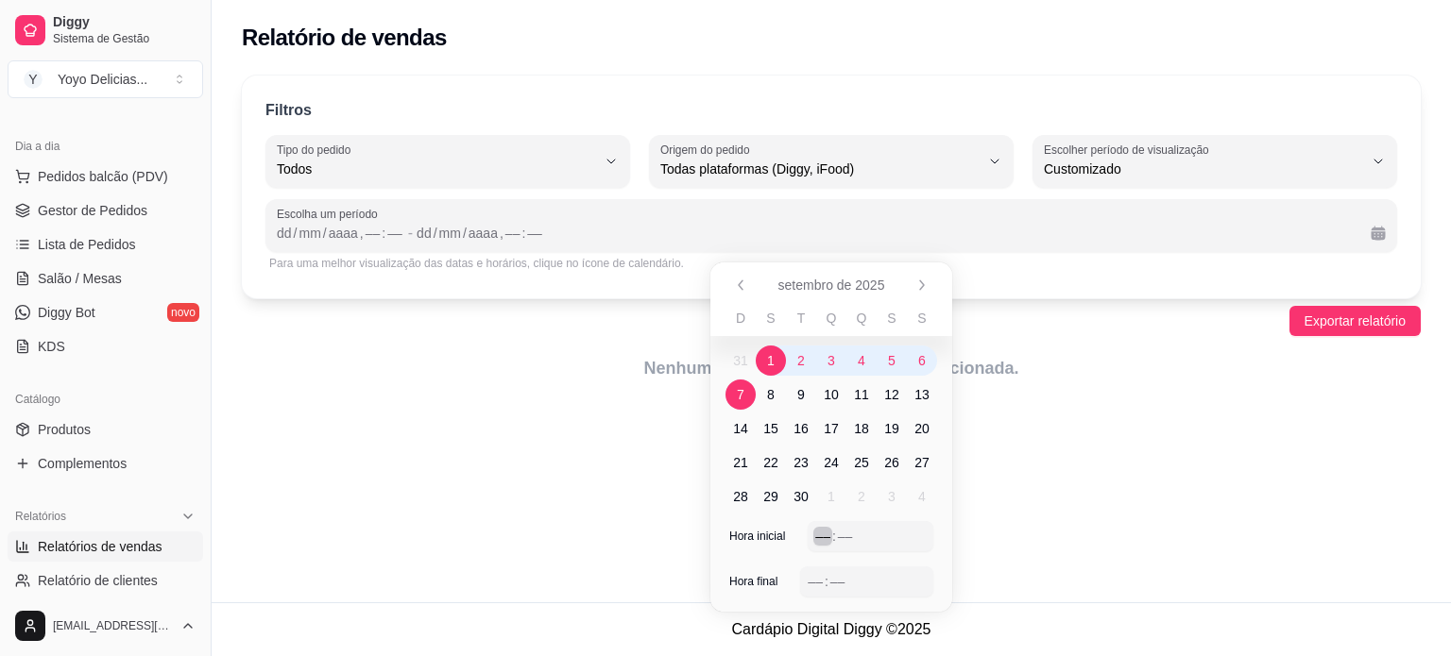
click at [814, 539] on div "–– : ––" at bounding box center [871, 536] width 126 height 30
click at [804, 584] on div "–– : ––" at bounding box center [866, 582] width 133 height 30
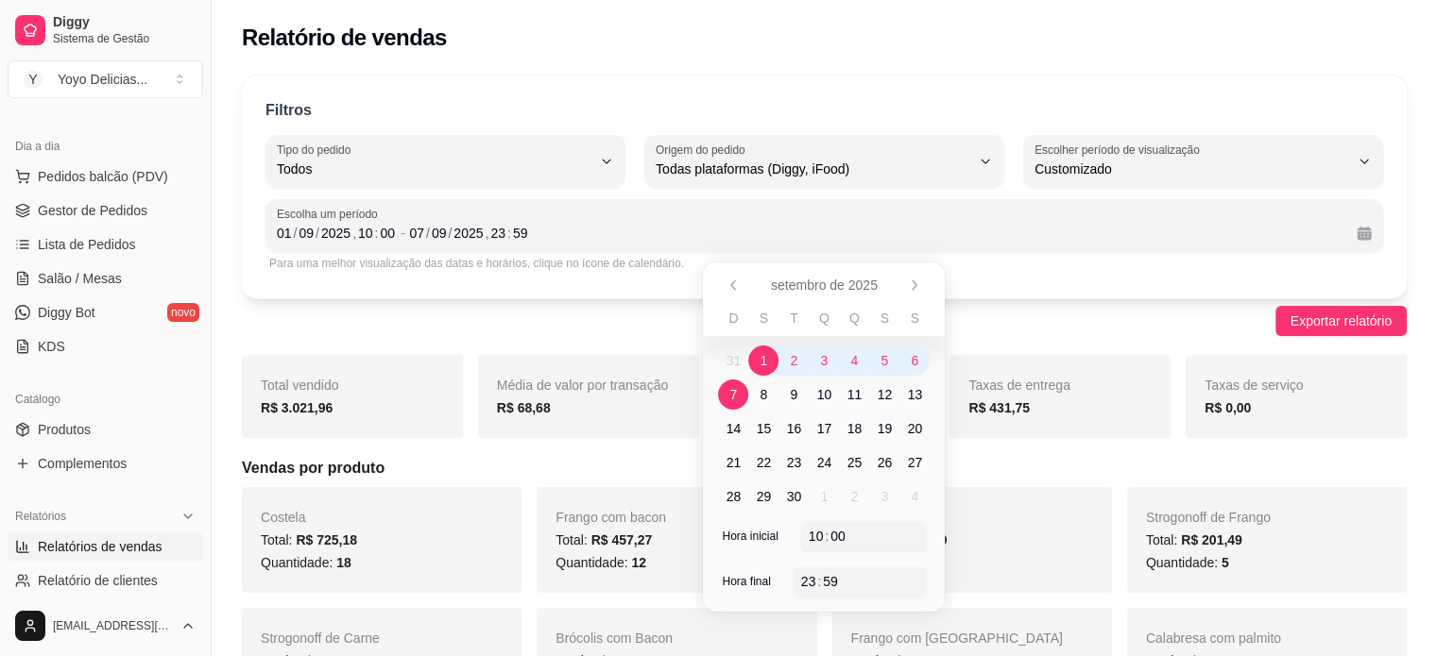
click at [1048, 511] on div "Carne seca Total: R$ 321,19 Quantidade: 8" at bounding box center [972, 540] width 280 height 106
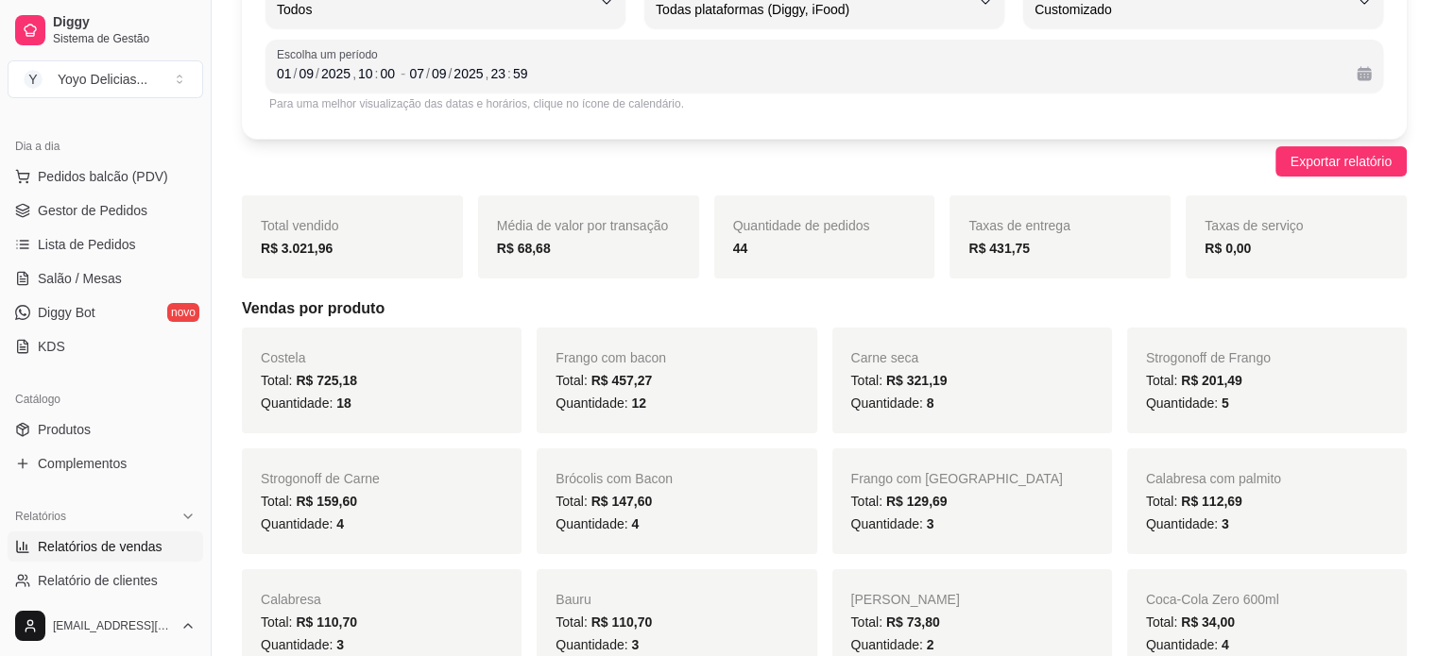
scroll to position [189, 0]
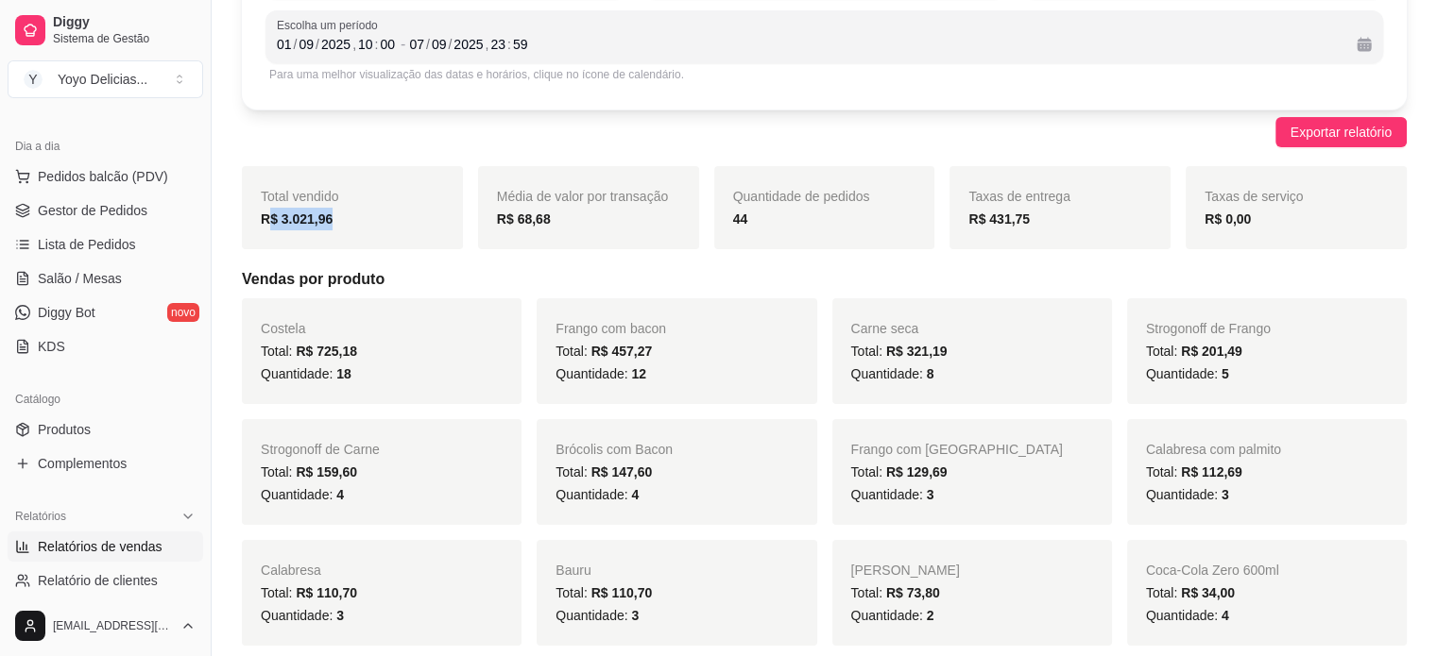
drag, startPoint x: 349, startPoint y: 220, endPoint x: 268, endPoint y: 222, distance: 80.3
click at [268, 222] on div "R$ 3.021,96" at bounding box center [352, 219] width 183 height 23
click at [336, 220] on div "R$ 3.021,96" at bounding box center [352, 219] width 183 height 23
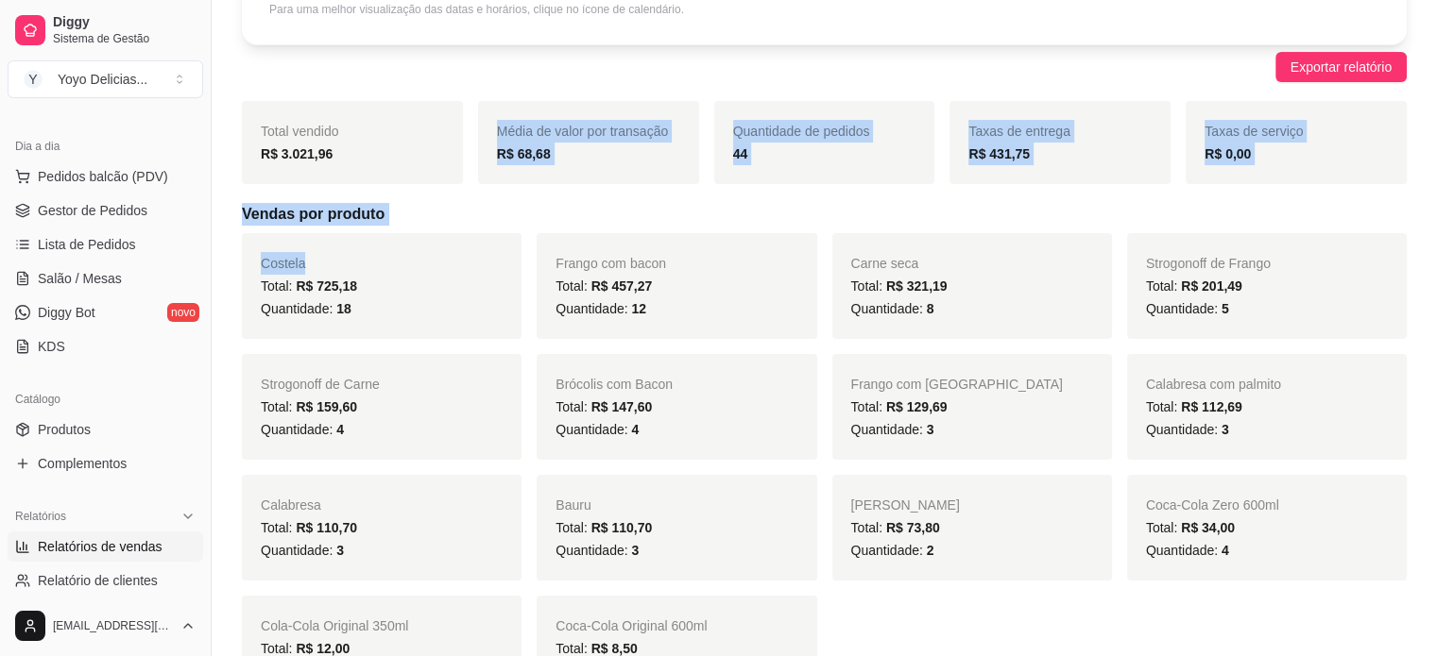
scroll to position [283, 0]
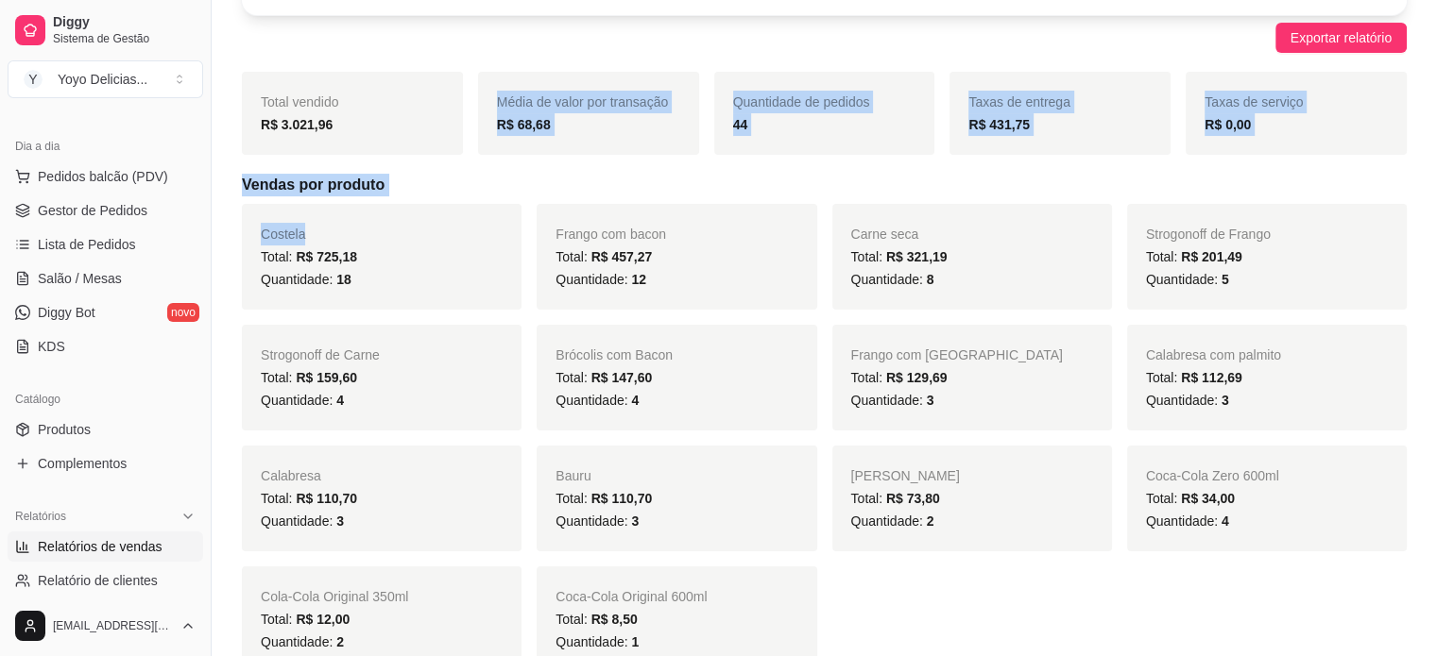
drag, startPoint x: 336, startPoint y: 219, endPoint x: 230, endPoint y: 222, distance: 105.8
click at [334, 150] on div "Total vendido R$ 3.021,96" at bounding box center [352, 113] width 221 height 83
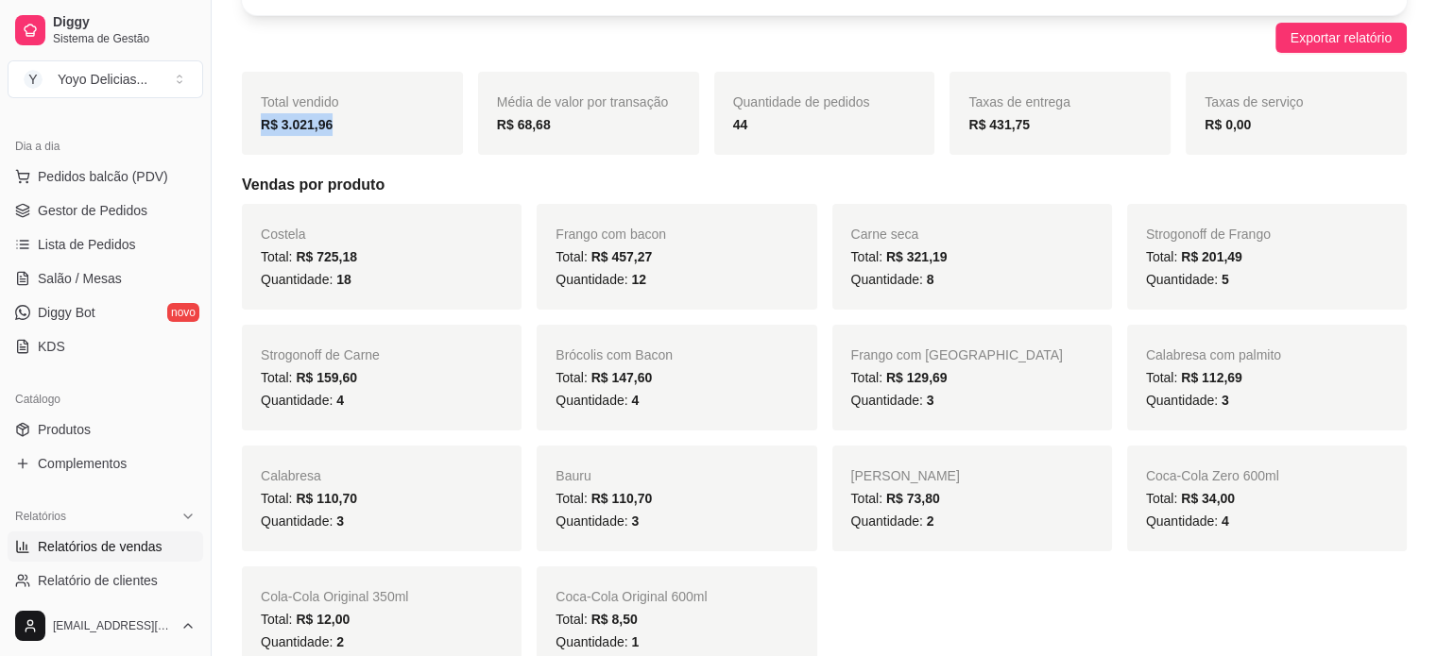
drag, startPoint x: 333, startPoint y: 120, endPoint x: 252, endPoint y: 121, distance: 81.2
click at [252, 121] on div "Total vendido R$ 3.021,96" at bounding box center [352, 113] width 221 height 83
click at [350, 127] on div "R$ 3.021,96" at bounding box center [352, 124] width 183 height 23
click at [304, 124] on strong "R$ 3.021,96" at bounding box center [297, 124] width 72 height 15
drag, startPoint x: 340, startPoint y: 128, endPoint x: 273, endPoint y: 127, distance: 67.1
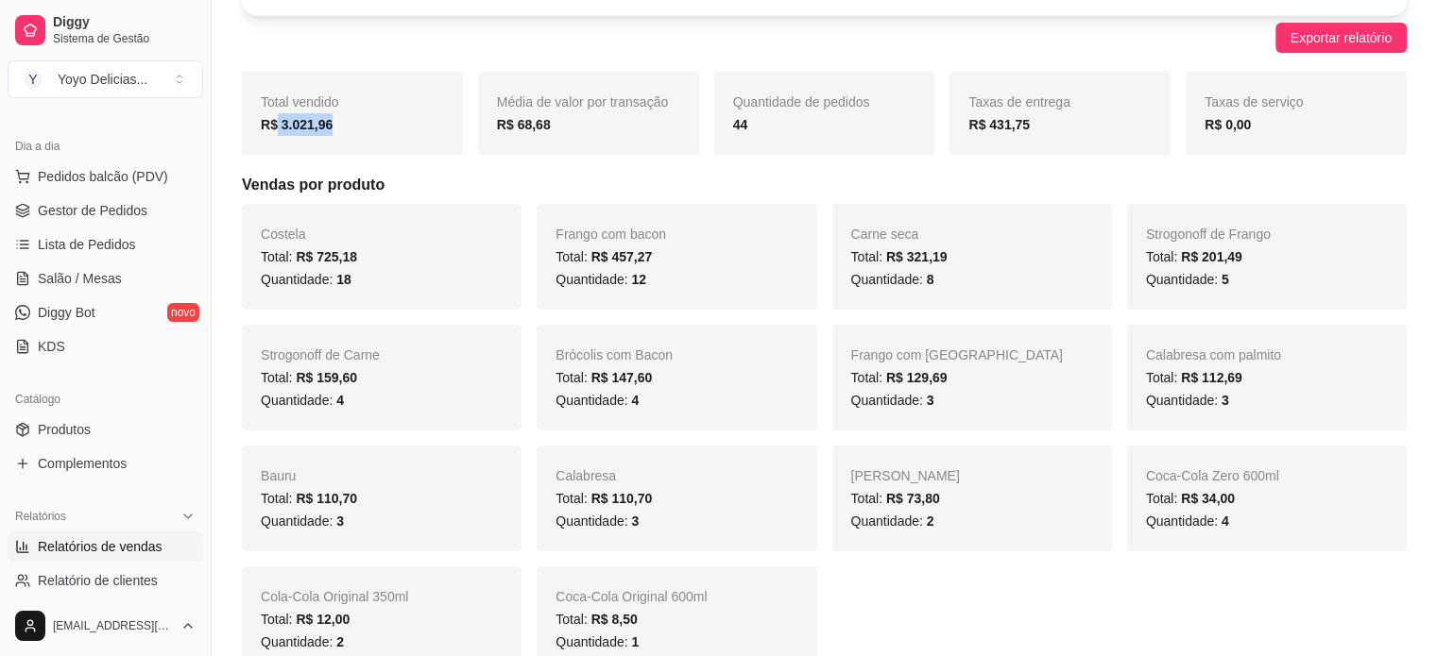
click at [273, 127] on div "R$ 3.021,96" at bounding box center [352, 124] width 183 height 23
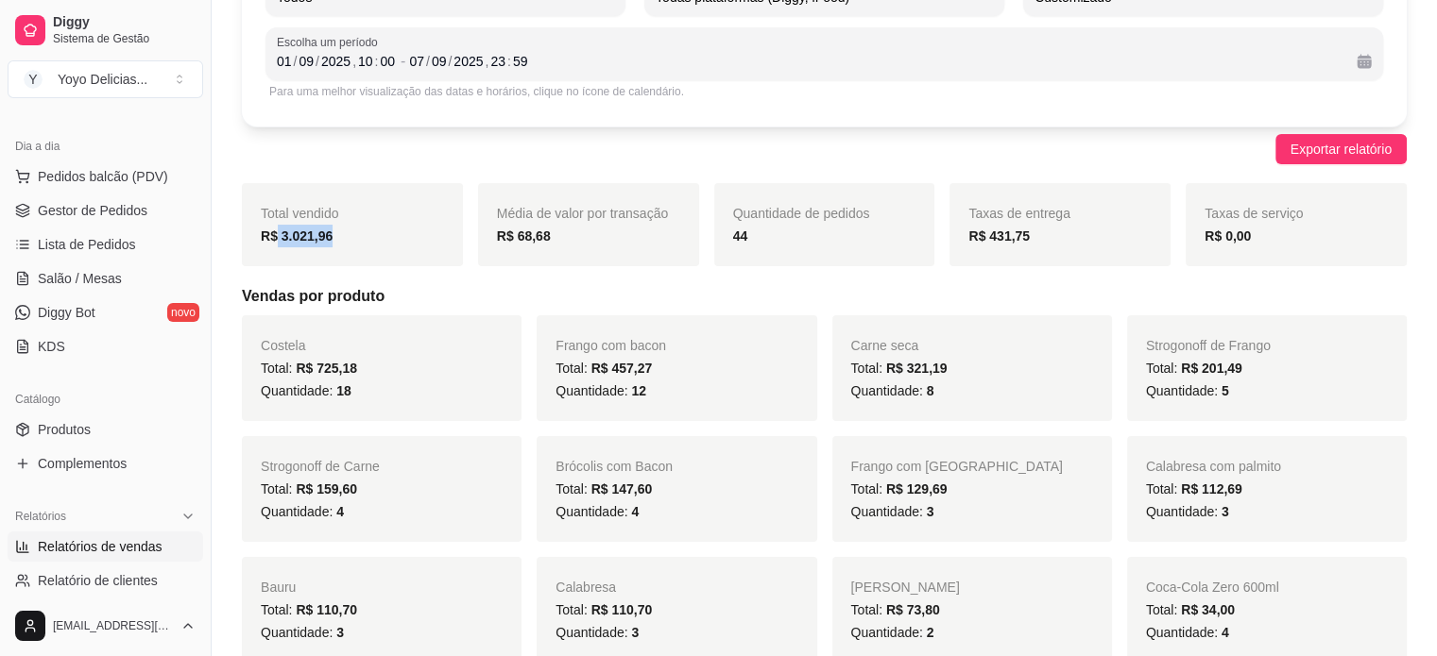
scroll to position [94, 0]
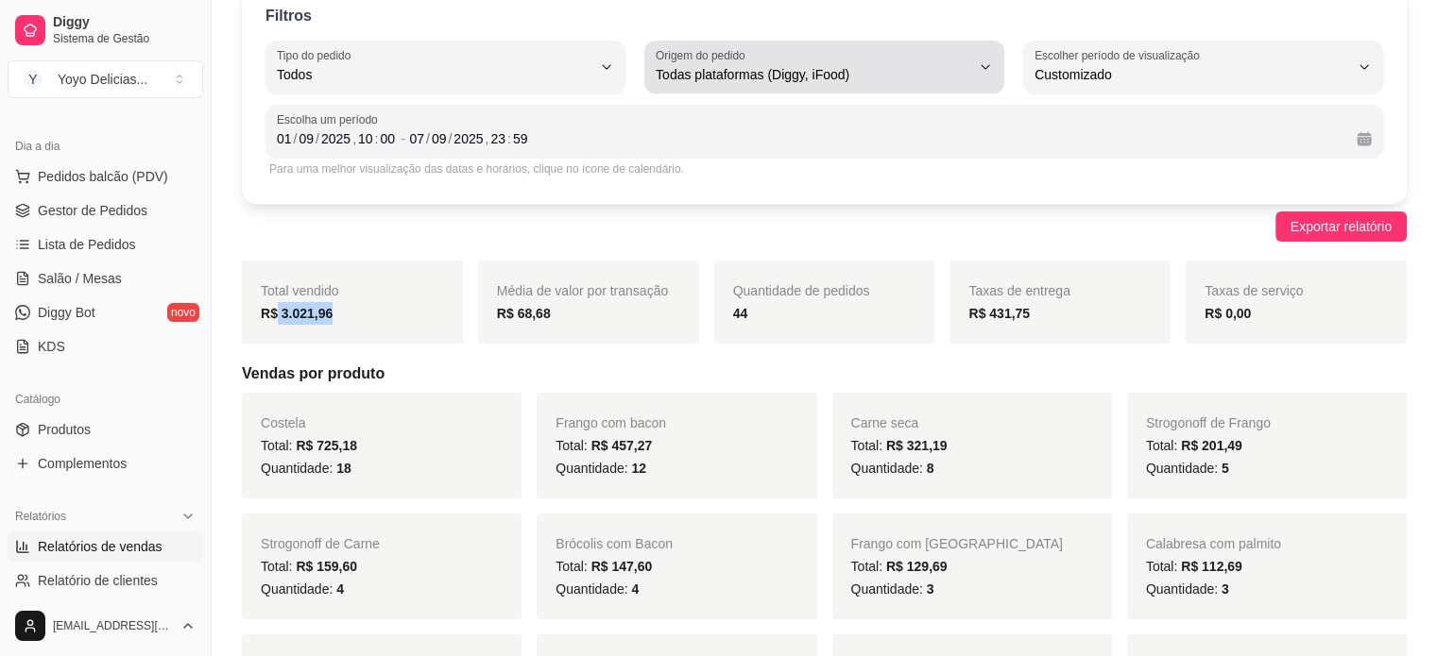
click at [720, 67] on span "Todas plataformas (Diggy, iFood)" at bounding box center [813, 74] width 315 height 19
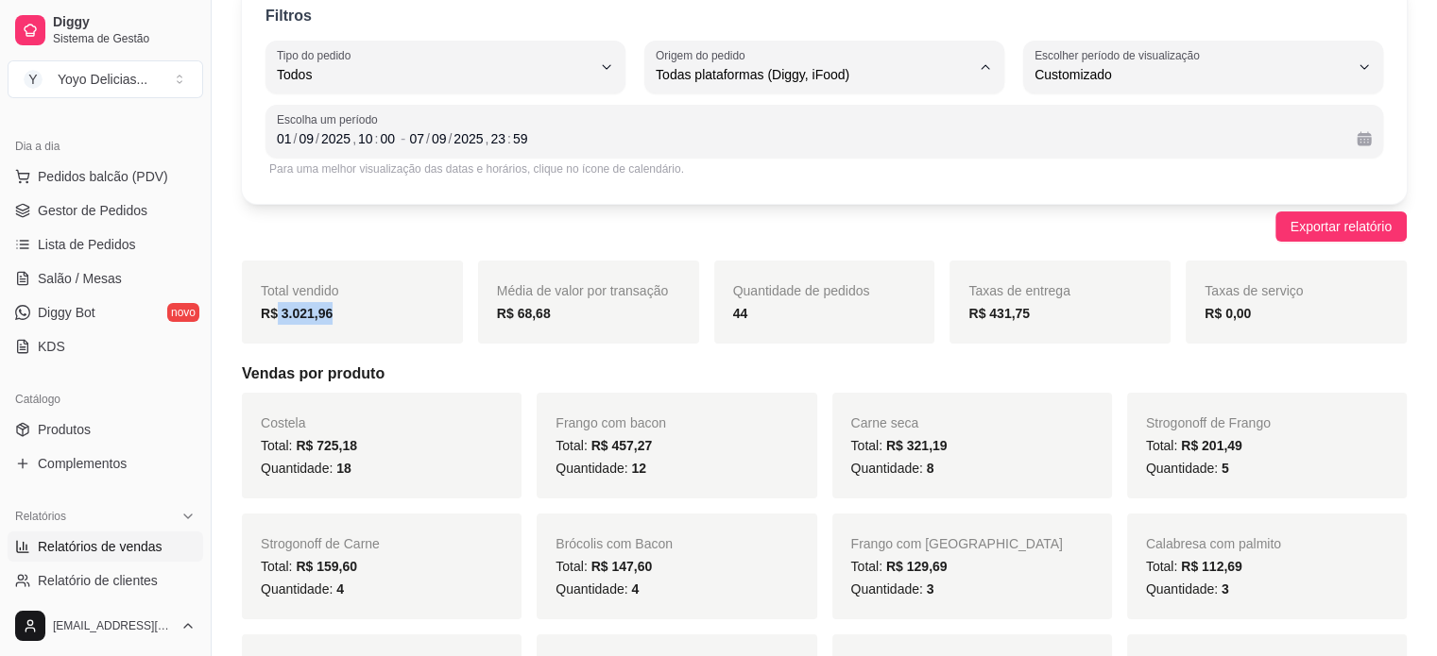
click at [767, 158] on span "Diggy" at bounding box center [815, 150] width 298 height 18
type input "DIGGY"
select select "DIGGY"
click at [366, 296] on div "Total vendido R$ 3.021,96" at bounding box center [352, 302] width 221 height 83
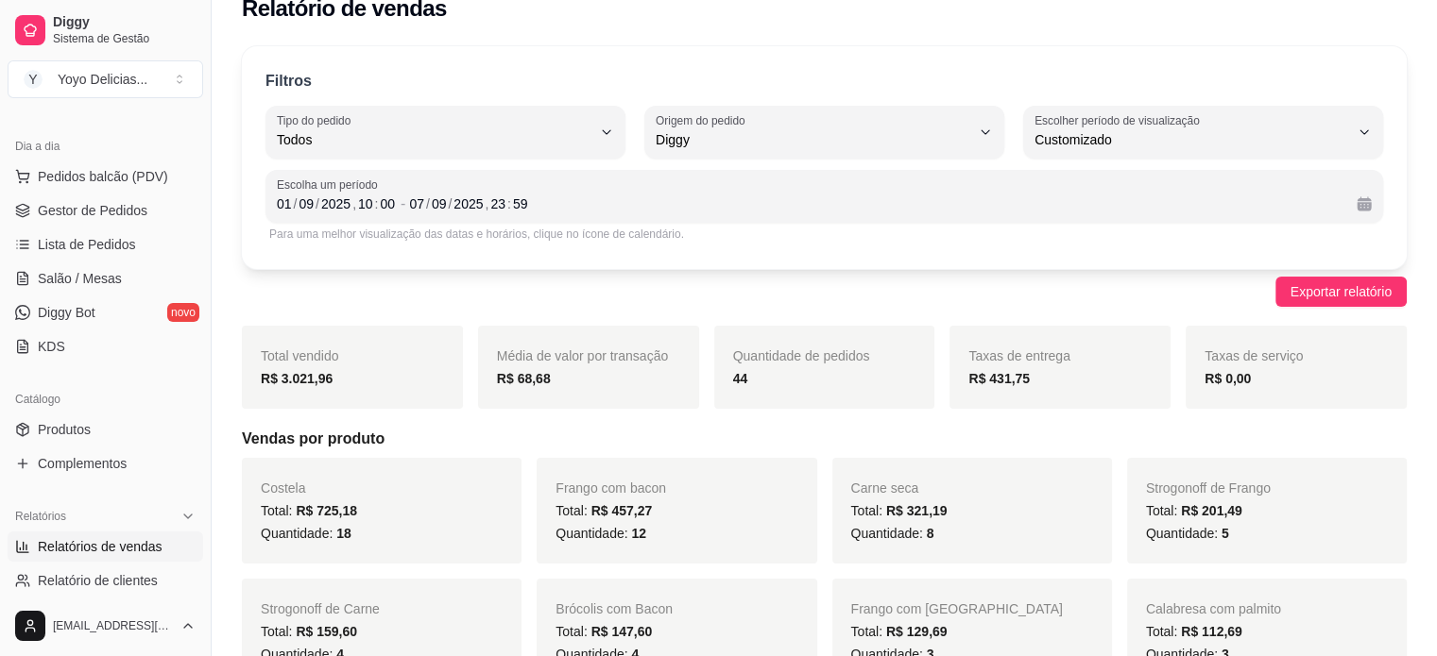
scroll to position [0, 0]
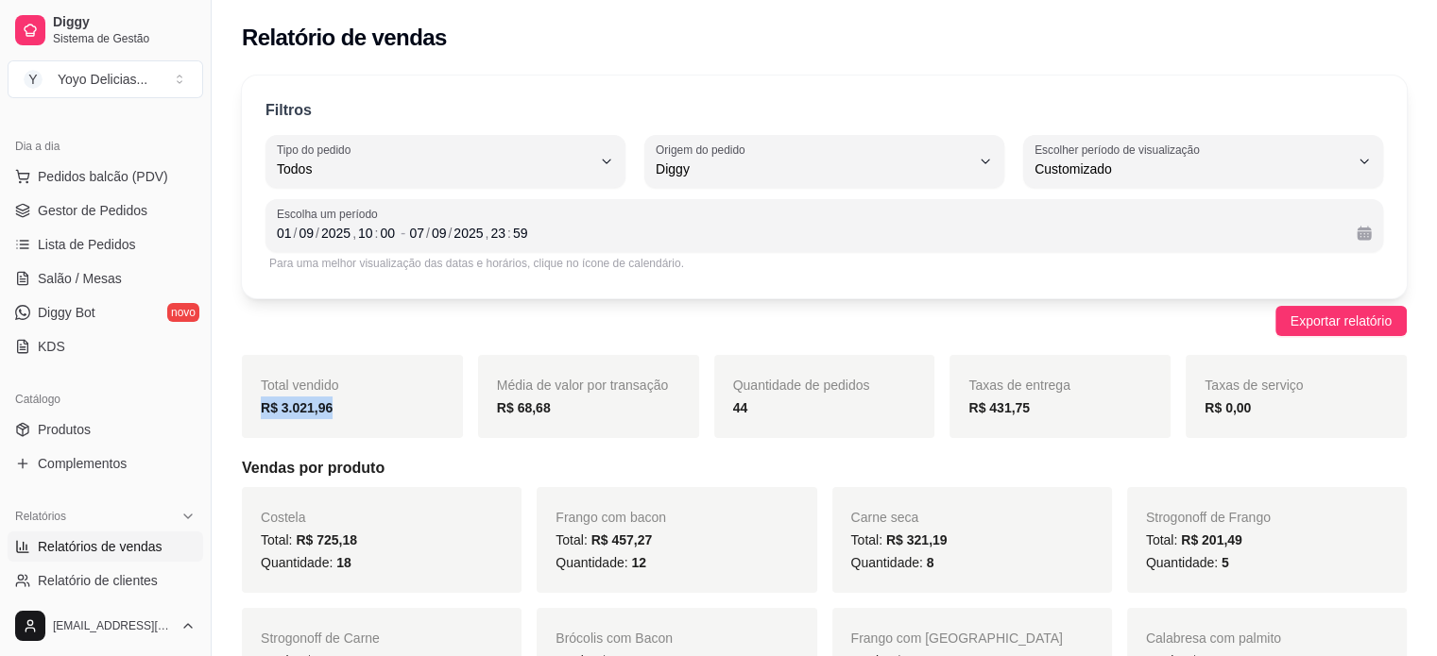
drag, startPoint x: 253, startPoint y: 406, endPoint x: 303, endPoint y: 400, distance: 50.4
click at [252, 406] on div "Total vendido R$ 3.021,96" at bounding box center [352, 396] width 221 height 83
click at [374, 395] on div "Total vendido R$ 3.021,96" at bounding box center [352, 396] width 221 height 83
drag, startPoint x: 340, startPoint y: 411, endPoint x: 260, endPoint y: 390, distance: 82.9
click at [260, 390] on div "Total vendido R$ 3.021,96" at bounding box center [352, 396] width 221 height 83
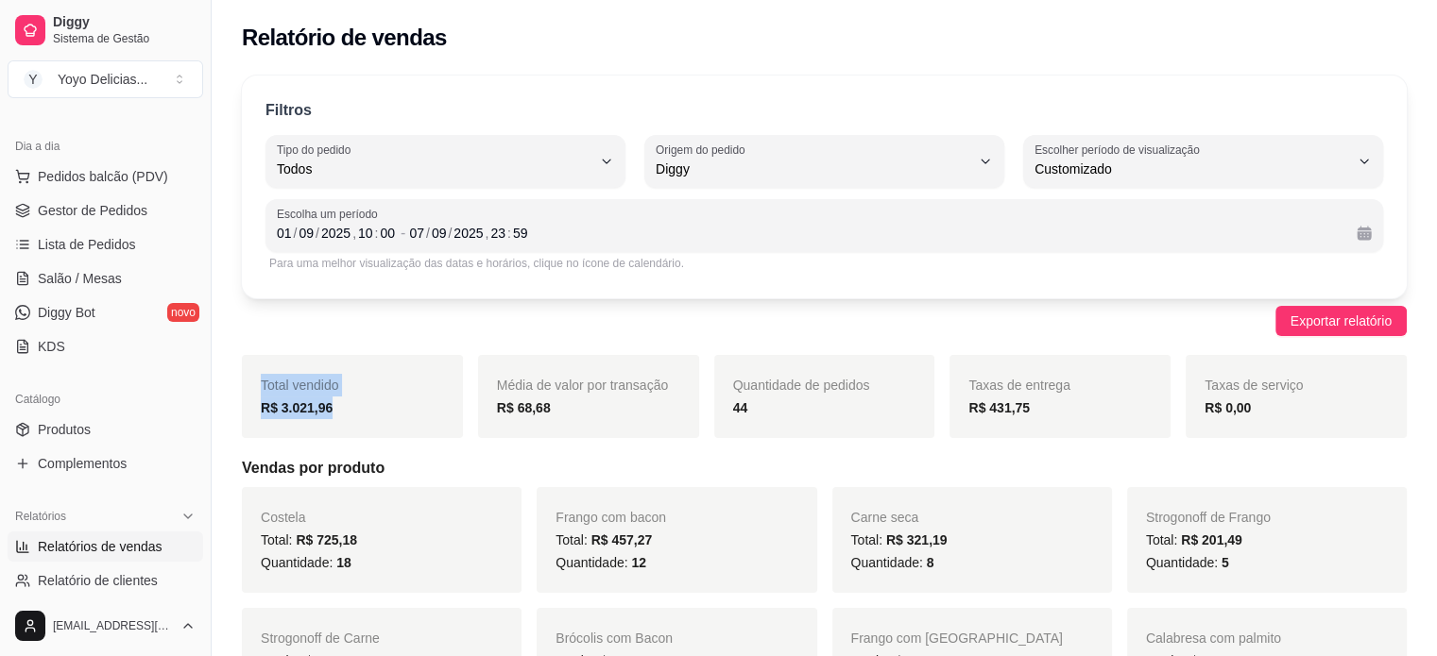
click at [399, 393] on div "Total vendido R$ 3.021,96" at bounding box center [352, 396] width 221 height 83
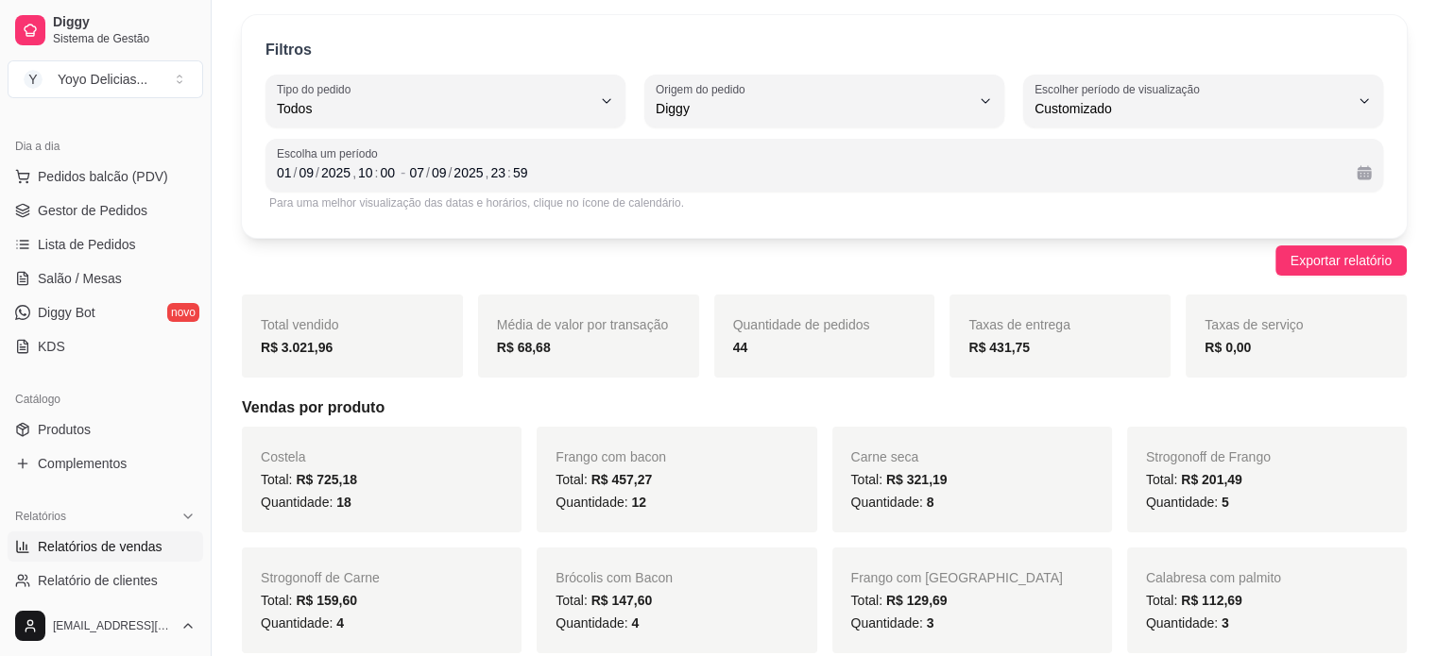
scroll to position [94, 0]
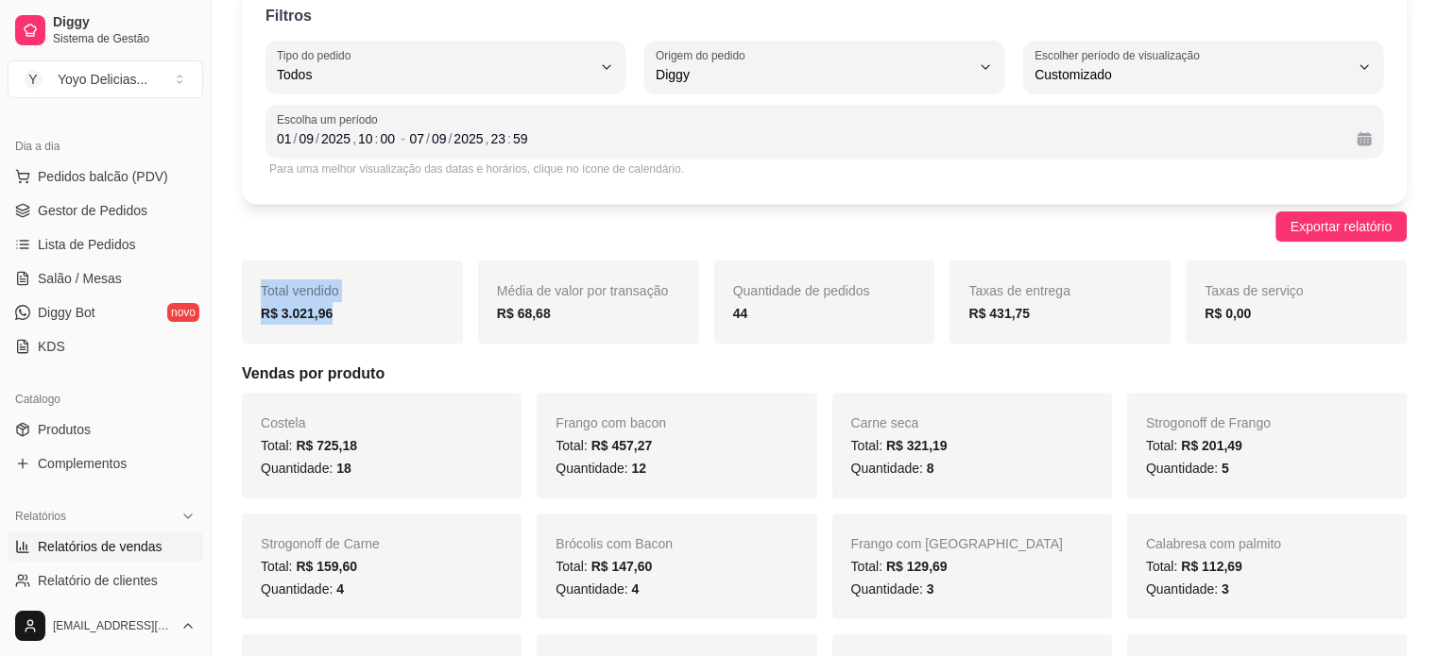
drag, startPoint x: 333, startPoint y: 319, endPoint x: 255, endPoint y: 292, distance: 83.0
click at [255, 292] on div "Total vendido R$ 3.021,96" at bounding box center [352, 302] width 221 height 83
click at [349, 315] on div "R$ 3.021,96" at bounding box center [352, 313] width 183 height 23
click at [867, 138] on div "07 / 09 / 2025 , 23 : 59" at bounding box center [875, 139] width 932 height 23
